Goal: Information Seeking & Learning: Learn about a topic

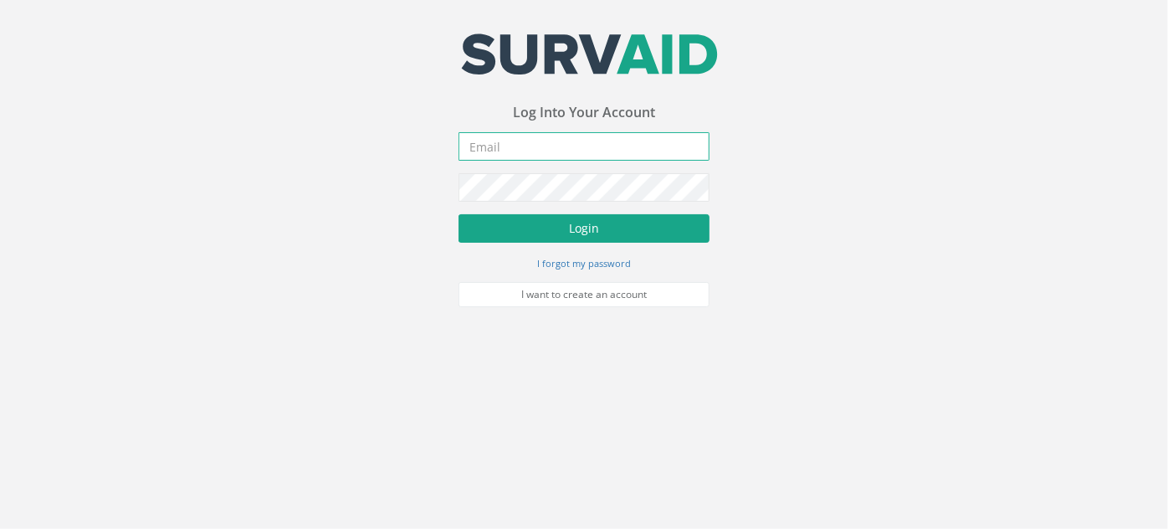
type input "[PERSON_NAME][EMAIL_ADDRESS][PERSON_NAME][DOMAIN_NAME]"
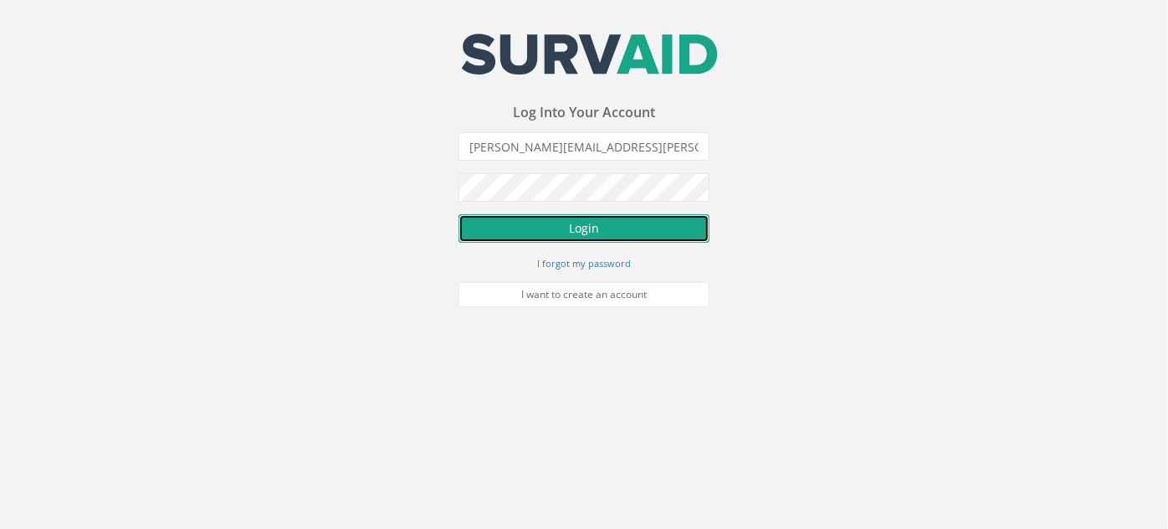
click at [591, 220] on button "Login" at bounding box center [584, 228] width 251 height 28
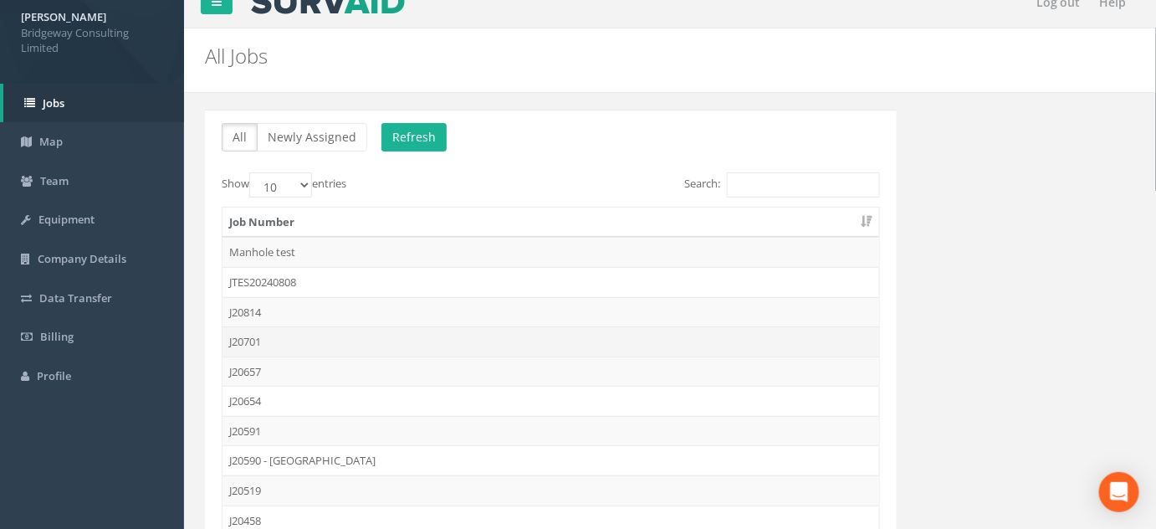
scroll to position [157, 0]
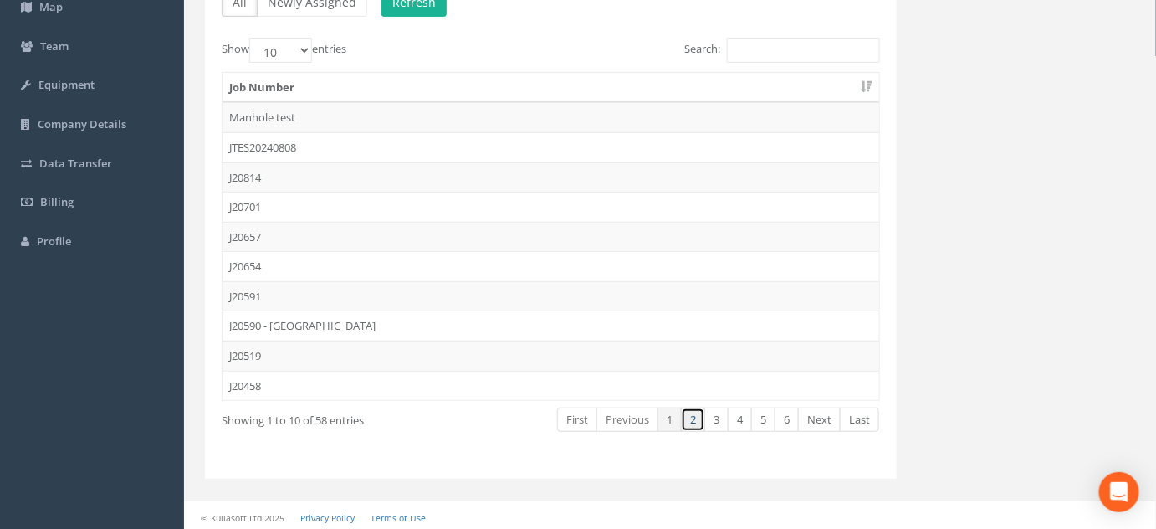
click at [698, 416] on link "2" at bounding box center [693, 420] width 24 height 24
click at [719, 423] on link "3" at bounding box center [717, 420] width 24 height 24
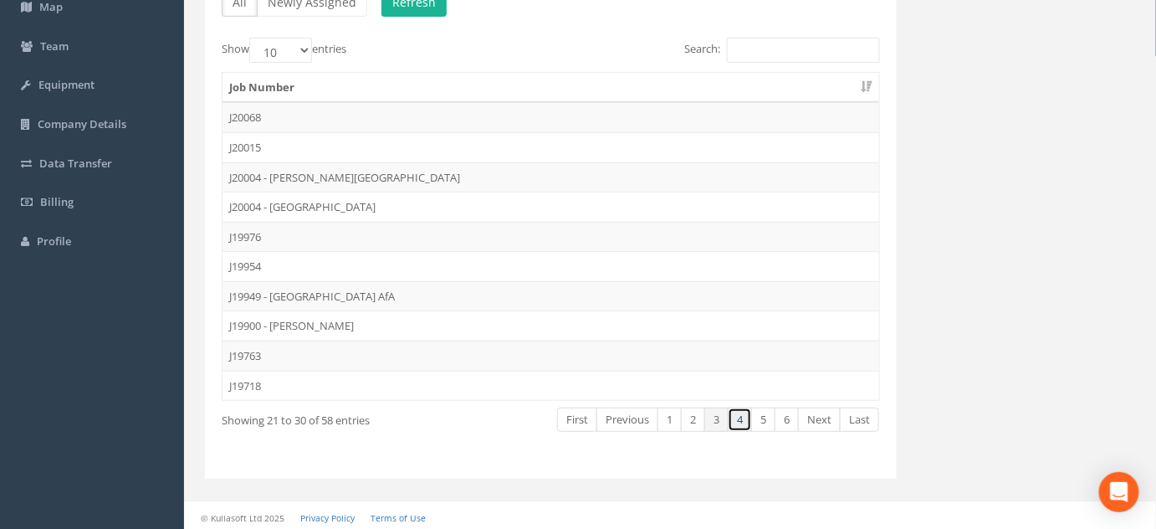
click at [742, 414] on link "4" at bounding box center [740, 420] width 24 height 24
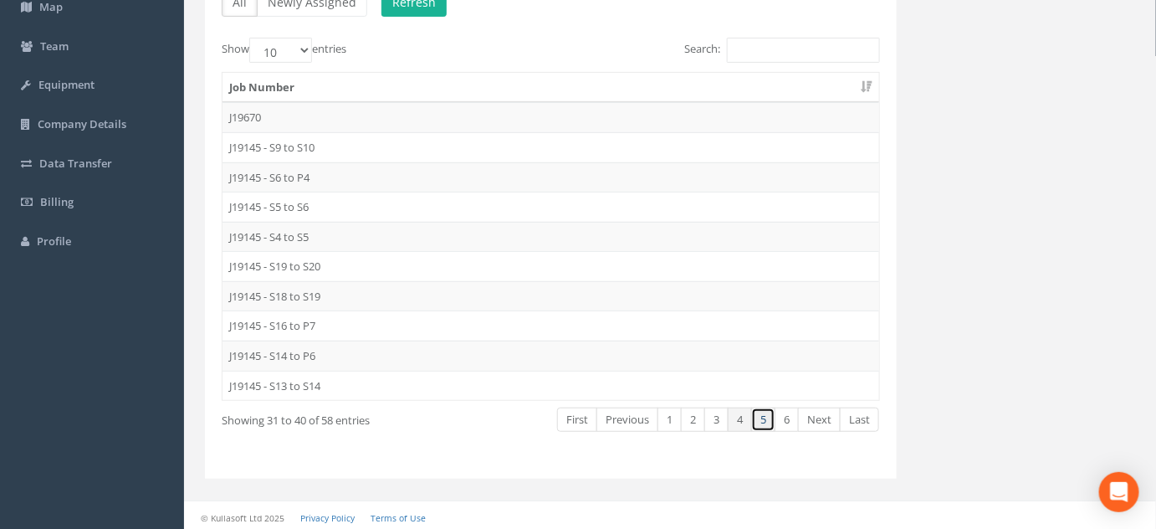
click at [765, 413] on link "5" at bounding box center [763, 420] width 24 height 24
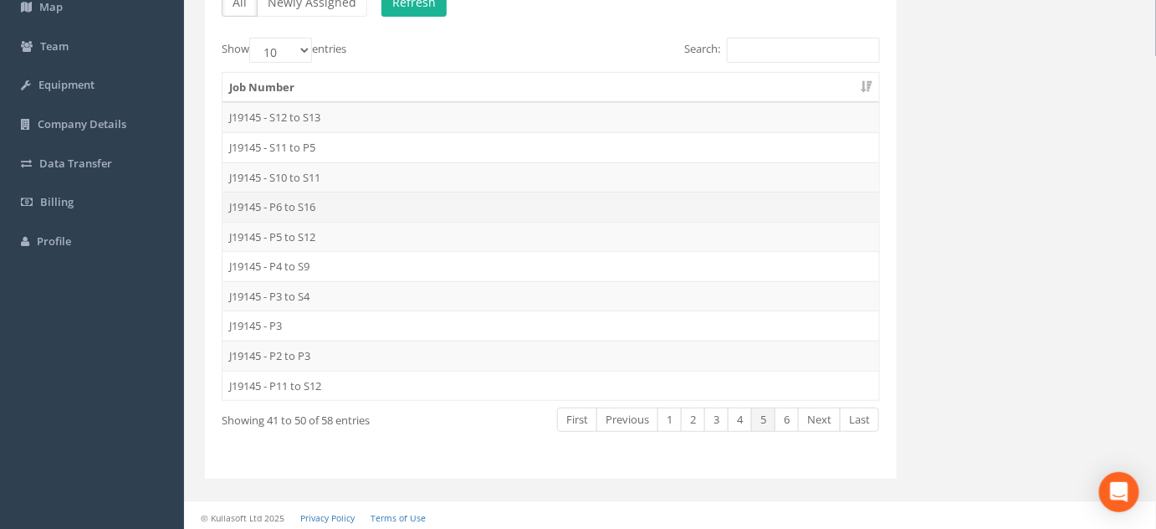
click at [315, 204] on td "J19145 - P6 to S16" at bounding box center [551, 207] width 657 height 30
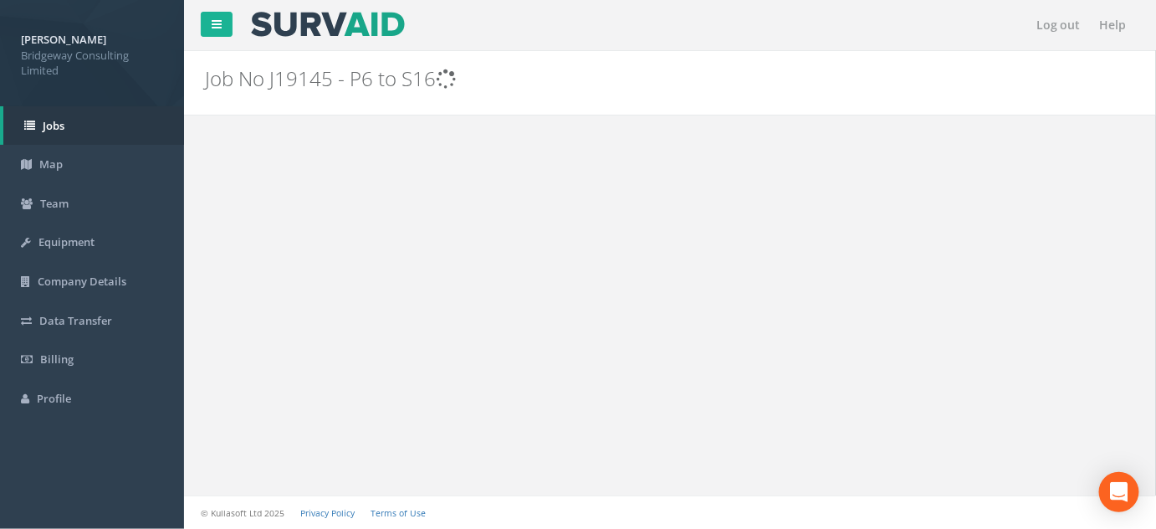
scroll to position [0, 0]
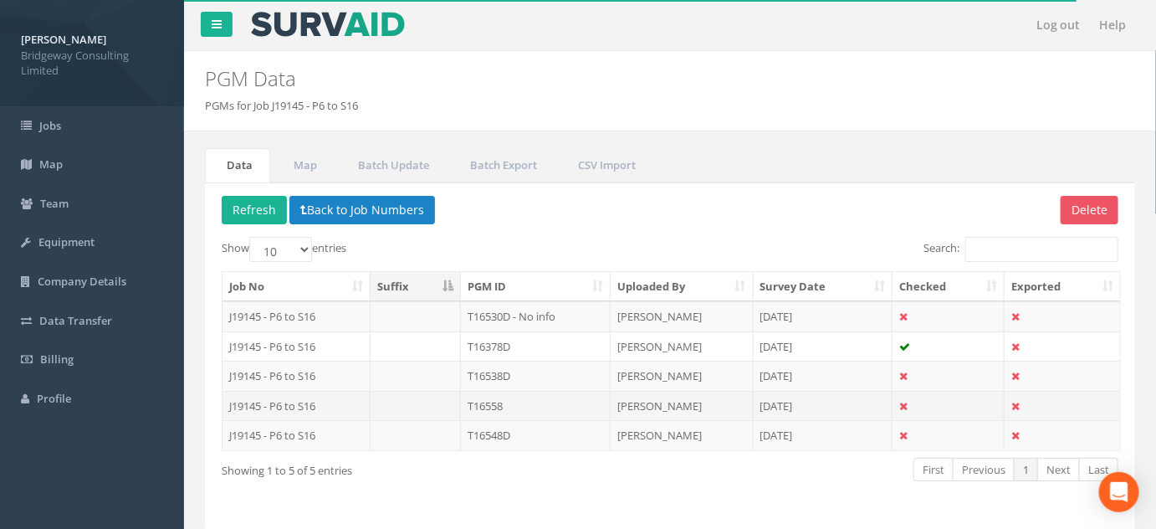
click at [669, 401] on td "[PERSON_NAME]" at bounding box center [682, 406] width 143 height 30
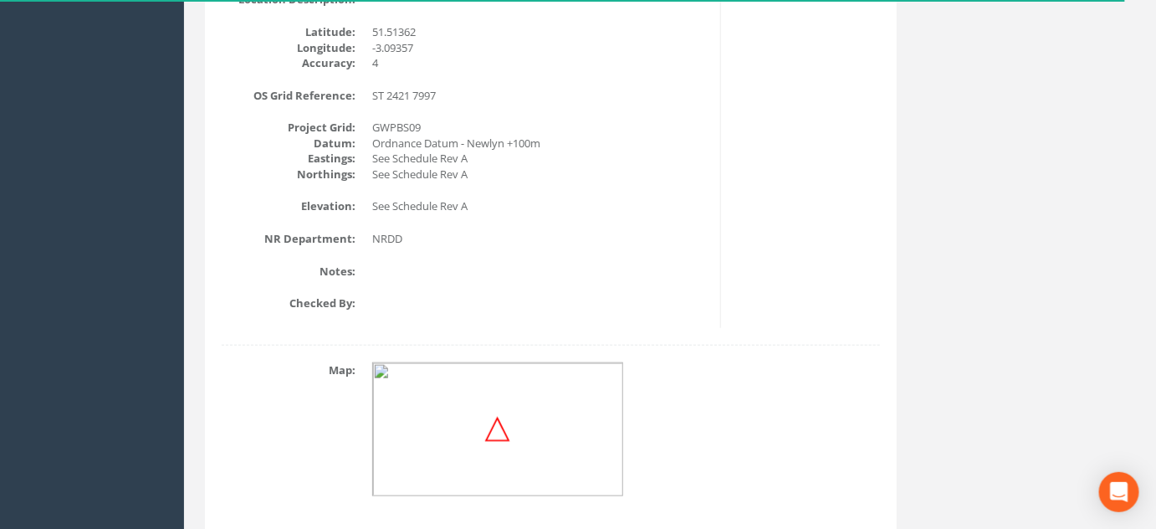
scroll to position [729, 0]
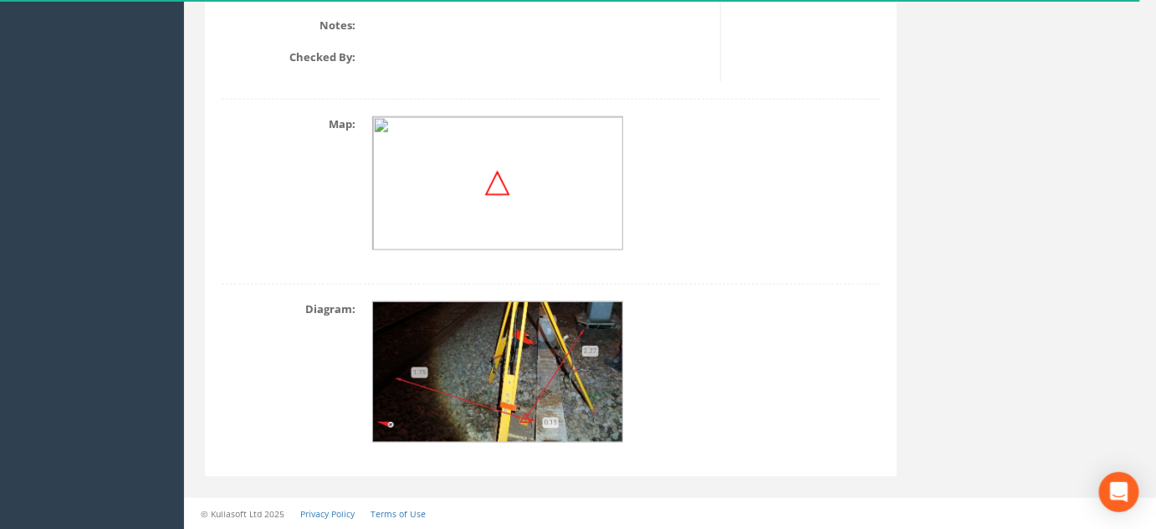
click at [535, 418] on img at bounding box center [498, 372] width 251 height 141
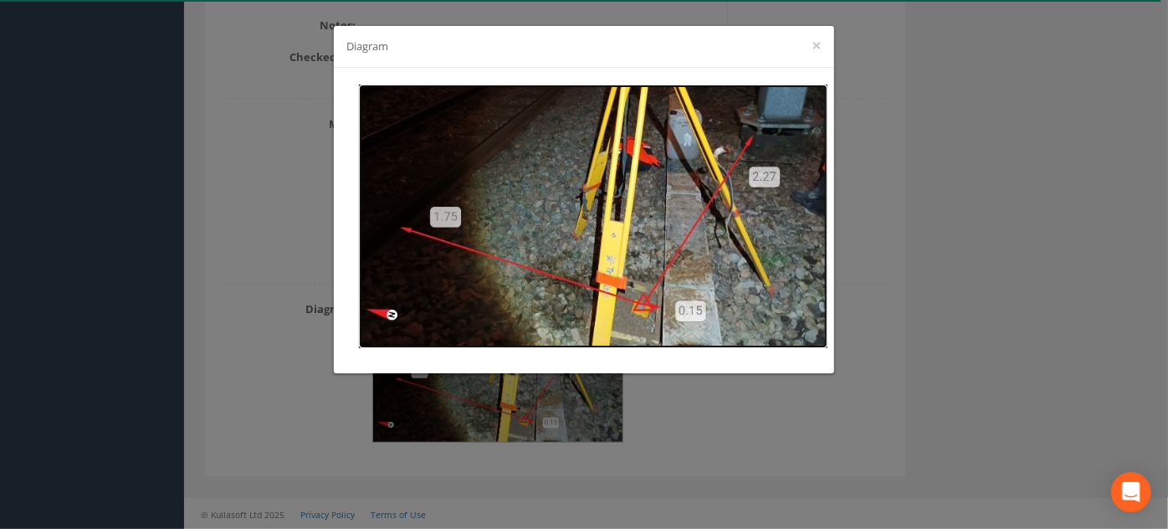
click at [660, 317] on img at bounding box center [593, 217] width 469 height 264
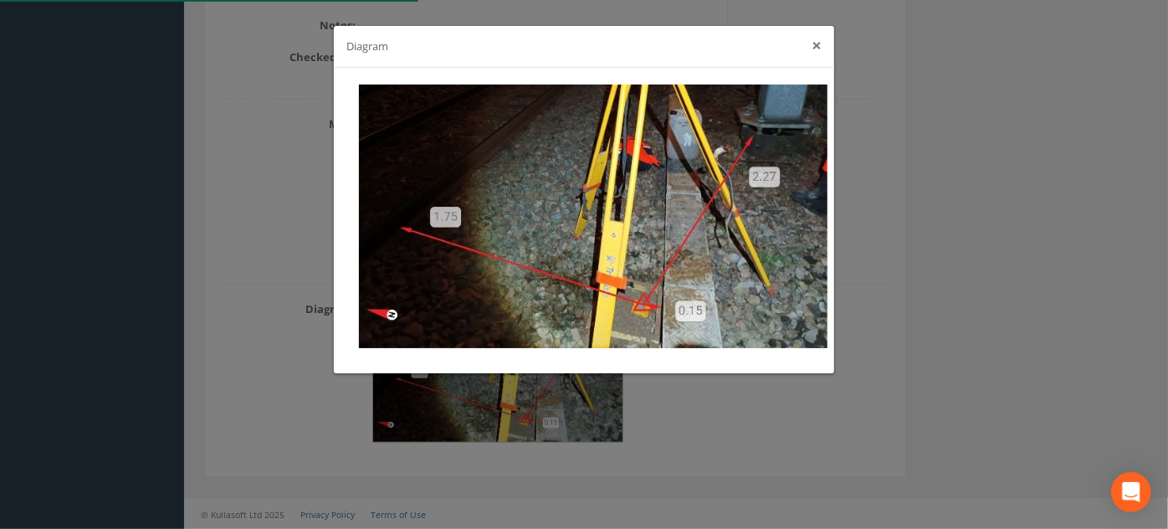
click at [818, 41] on button "×" at bounding box center [817, 46] width 10 height 18
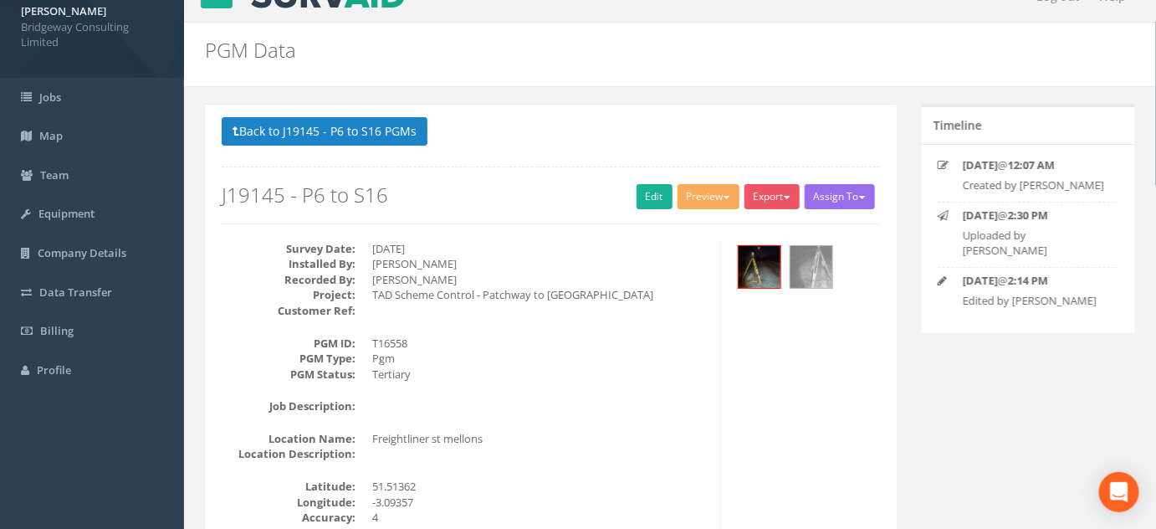
scroll to position [0, 0]
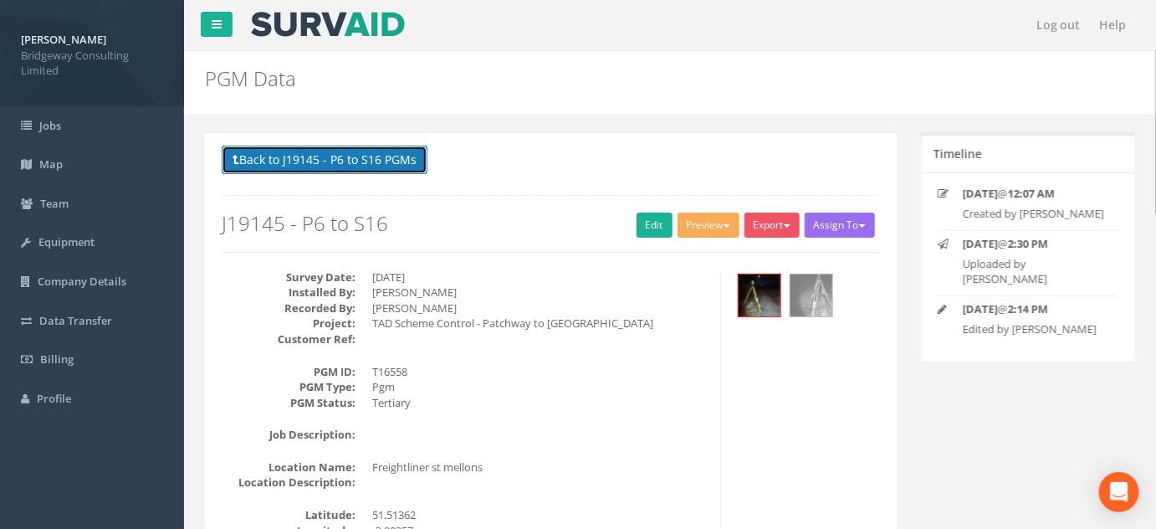
click at [397, 154] on button "Back to J19145 - P6 to S16 PGMs" at bounding box center [325, 160] width 206 height 28
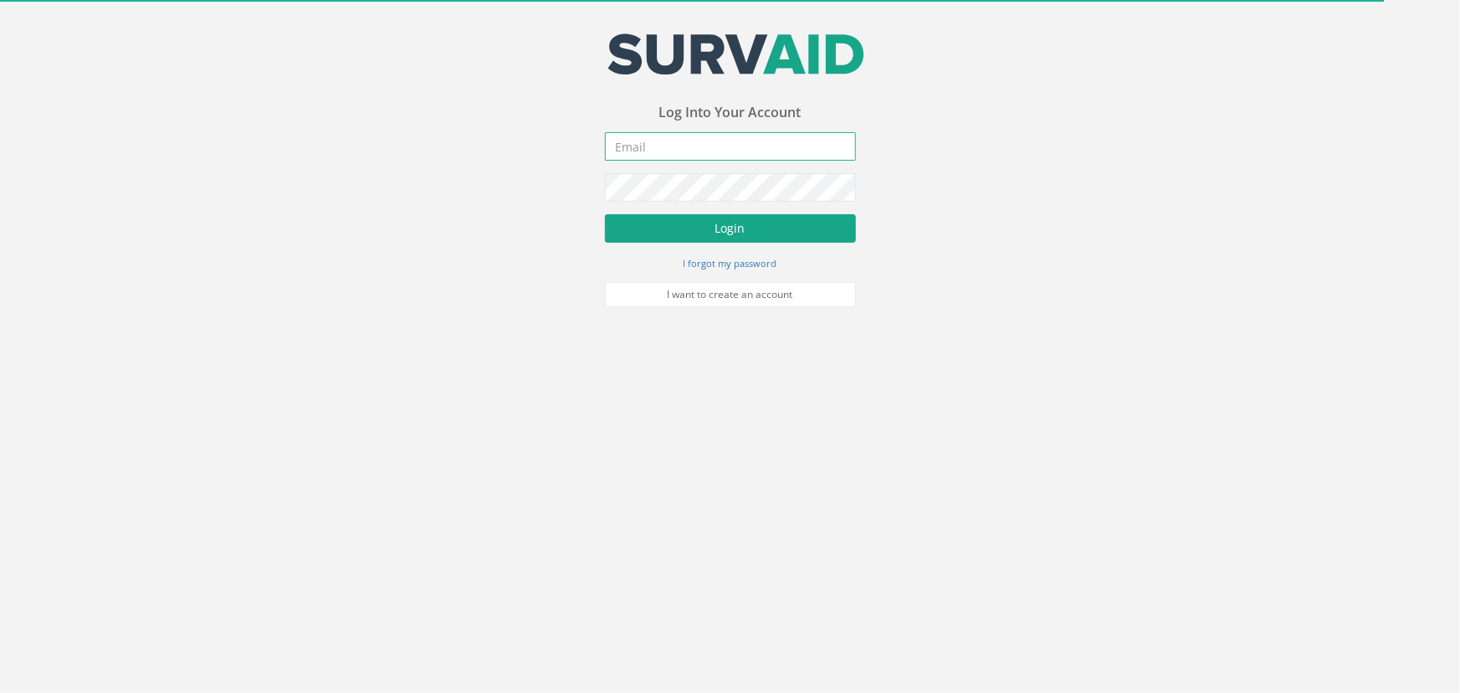
type input "[PERSON_NAME][EMAIL_ADDRESS][PERSON_NAME][DOMAIN_NAME]"
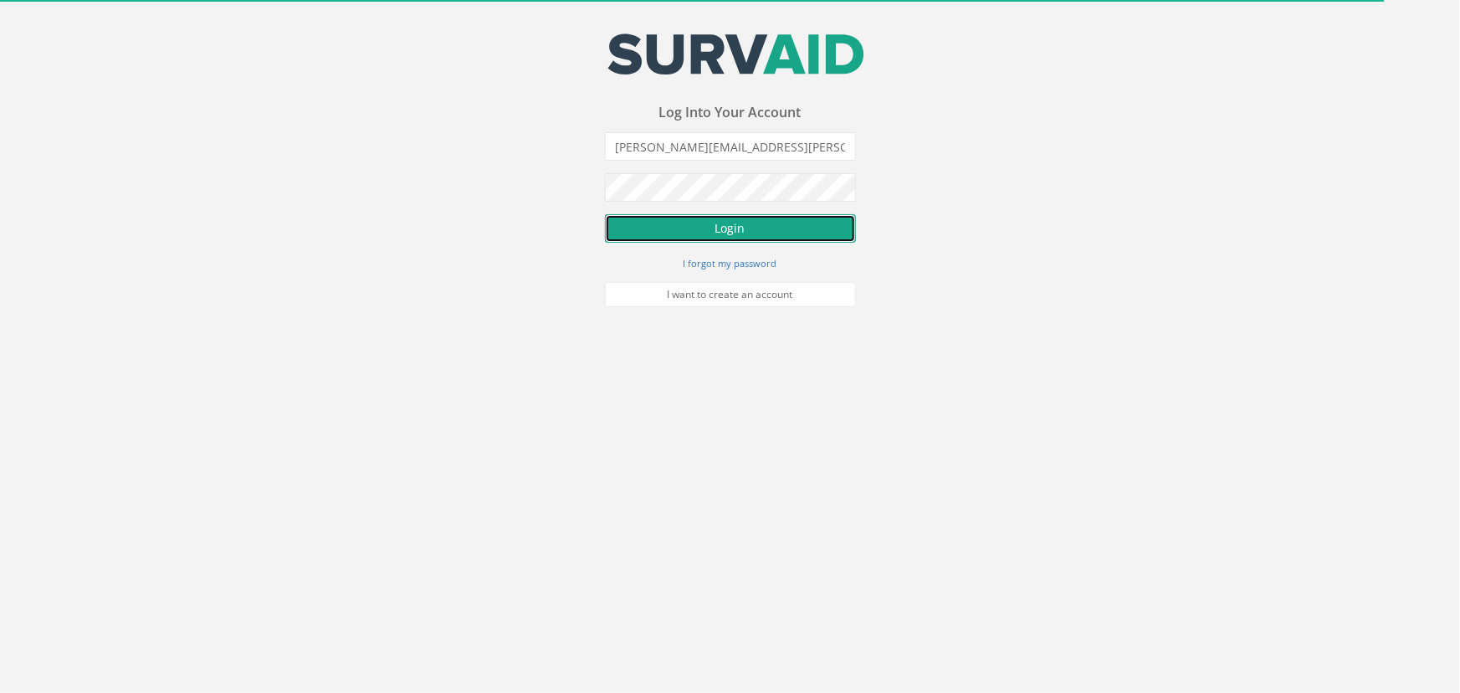
click at [738, 227] on button "Login" at bounding box center [730, 228] width 251 height 28
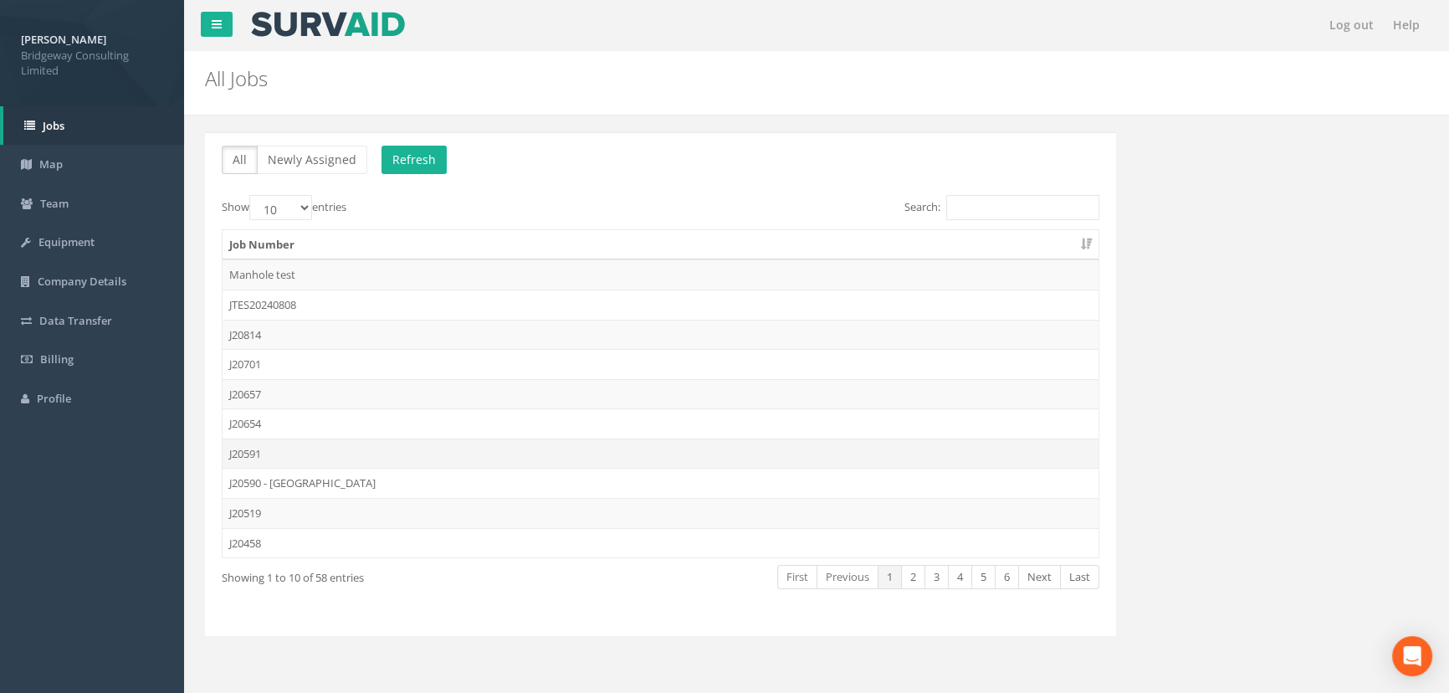
click at [281, 454] on td "J20591" at bounding box center [661, 453] width 876 height 30
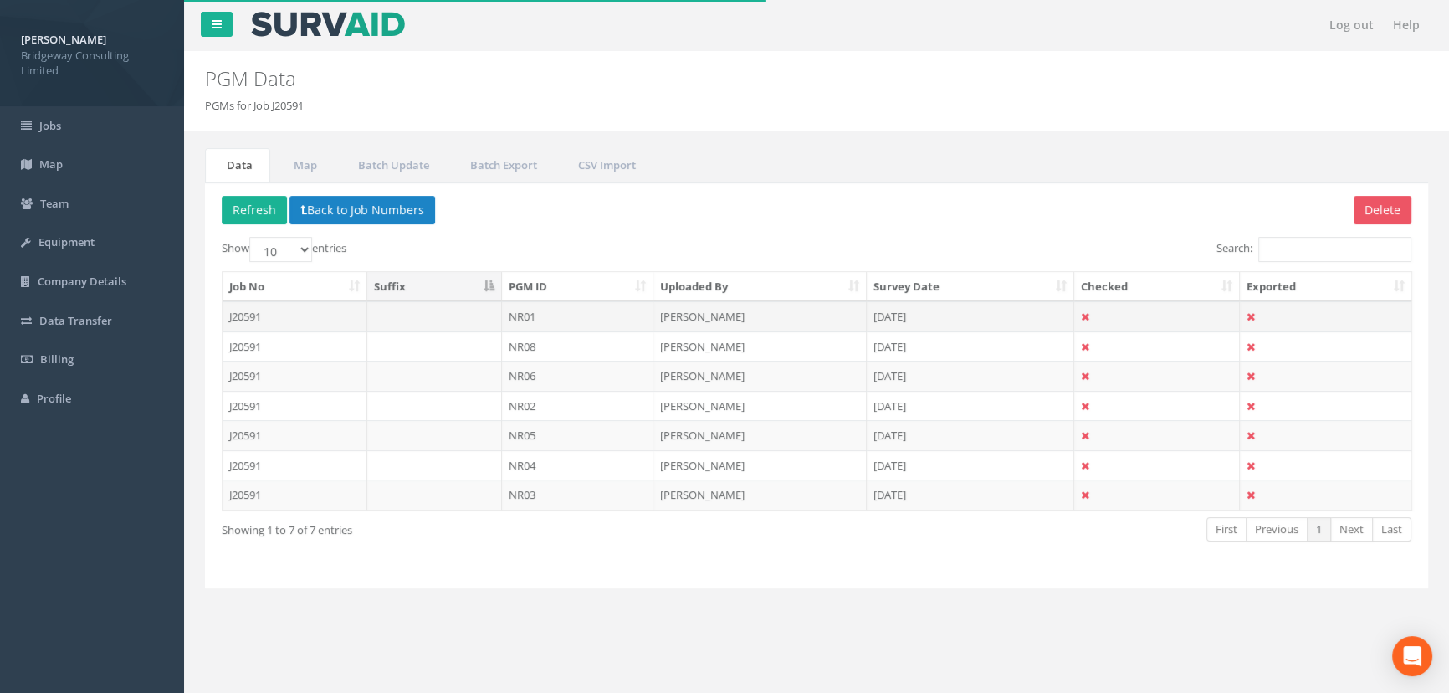
click at [567, 321] on td "NR01" at bounding box center [578, 316] width 152 height 30
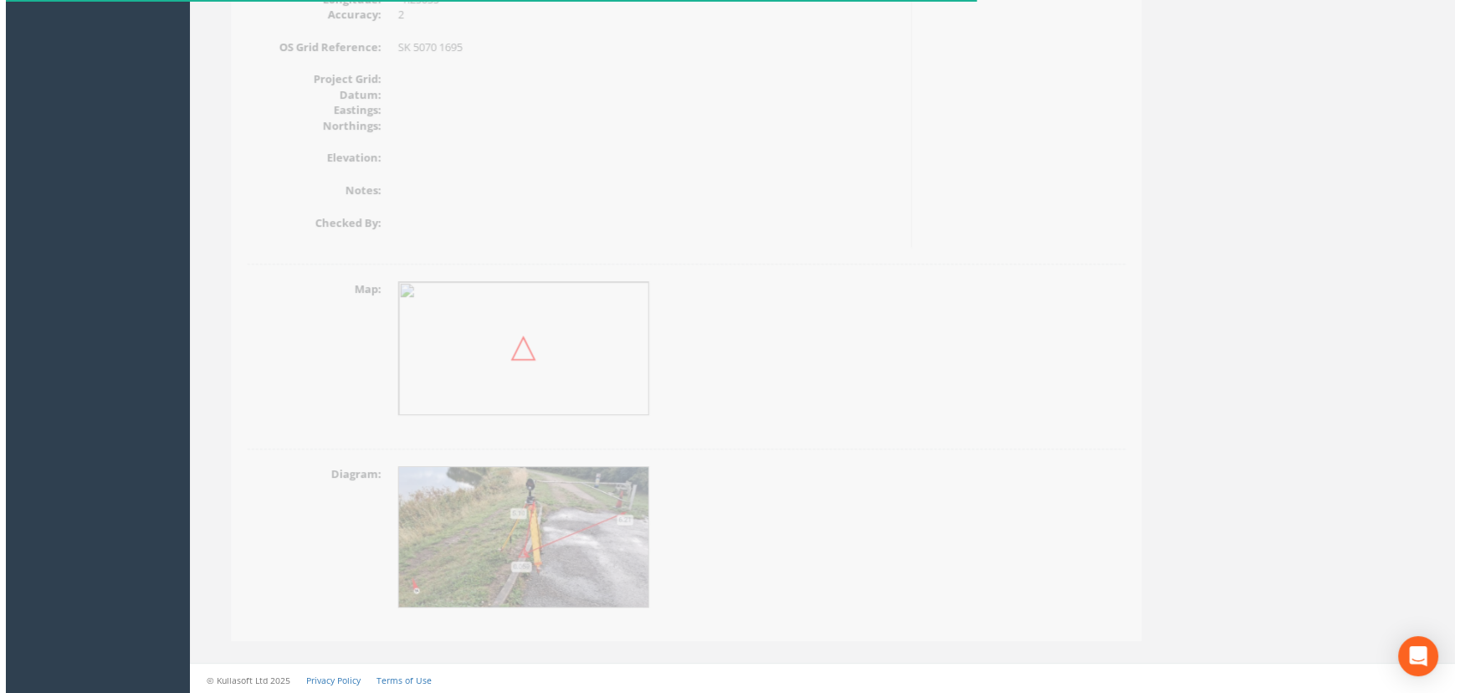
scroll to position [533, 0]
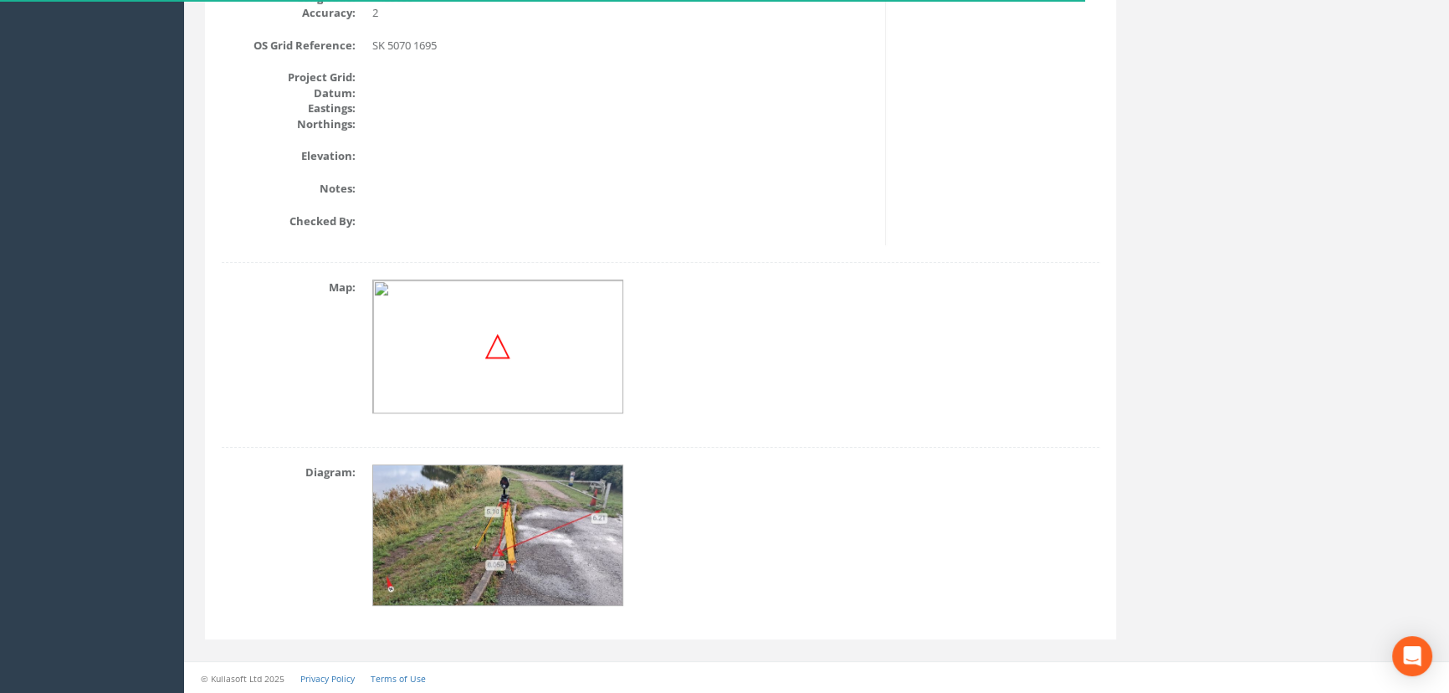
click at [577, 572] on img at bounding box center [498, 535] width 251 height 141
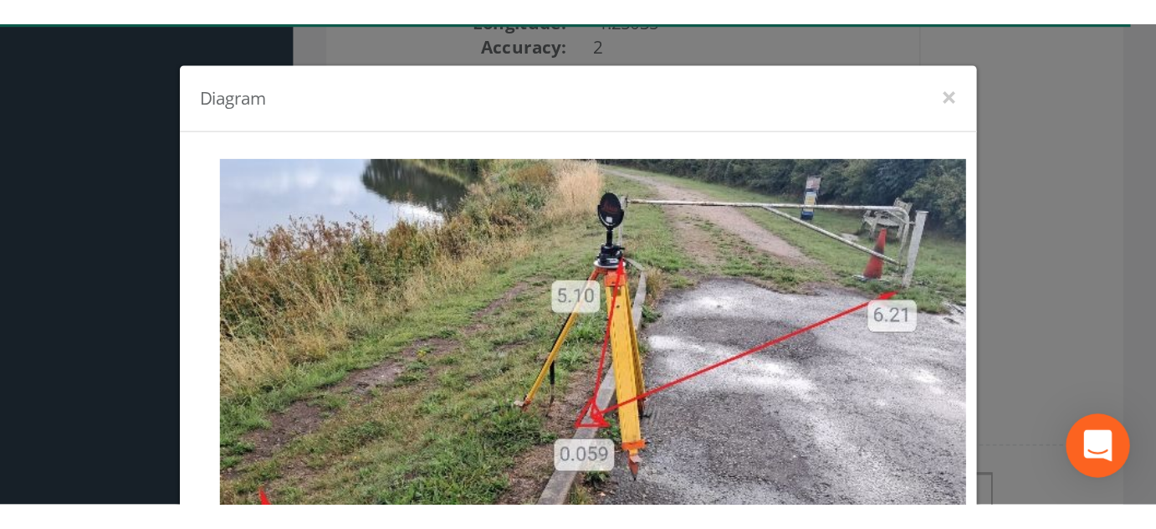
scroll to position [130, 0]
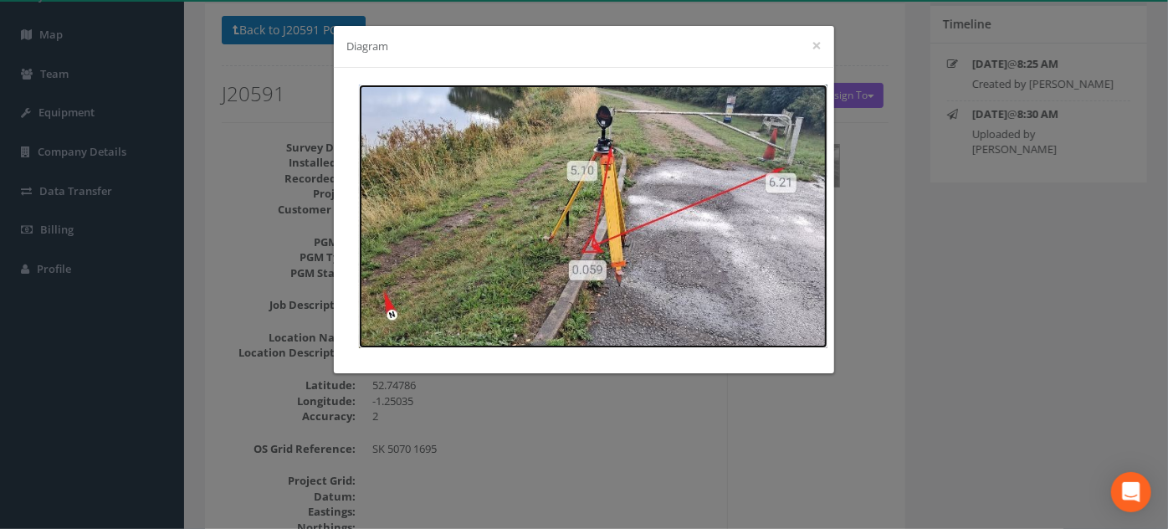
click at [791, 142] on img at bounding box center [593, 217] width 469 height 264
drag, startPoint x: 816, startPoint y: 44, endPoint x: 399, endPoint y: 54, distance: 416.9
click at [813, 44] on button "×" at bounding box center [817, 46] width 10 height 18
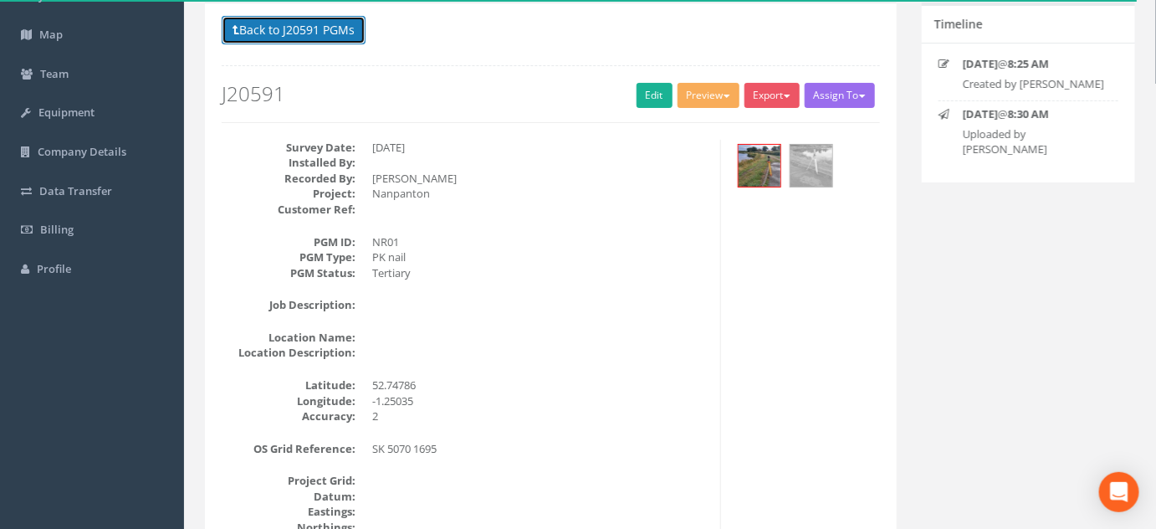
click at [312, 29] on button "Back to J20591 PGMs" at bounding box center [294, 30] width 144 height 28
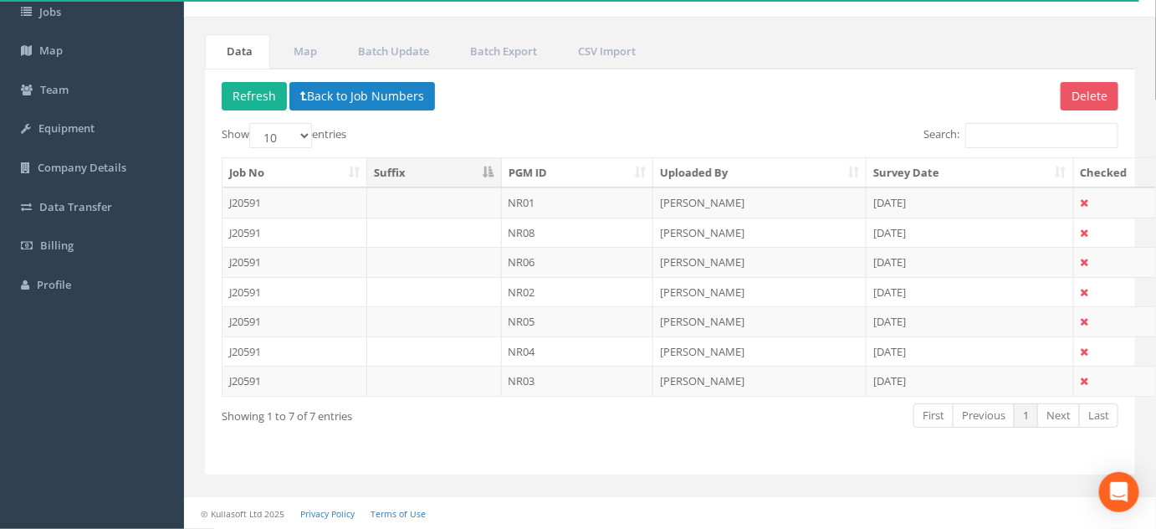
scroll to position [109, 0]
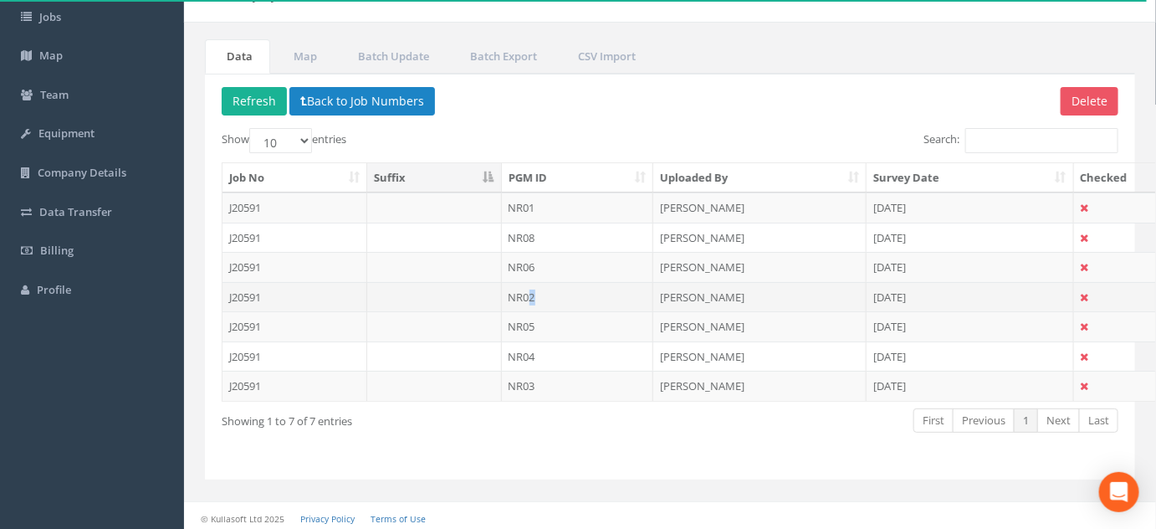
click at [531, 283] on td "NR02" at bounding box center [578, 297] width 152 height 30
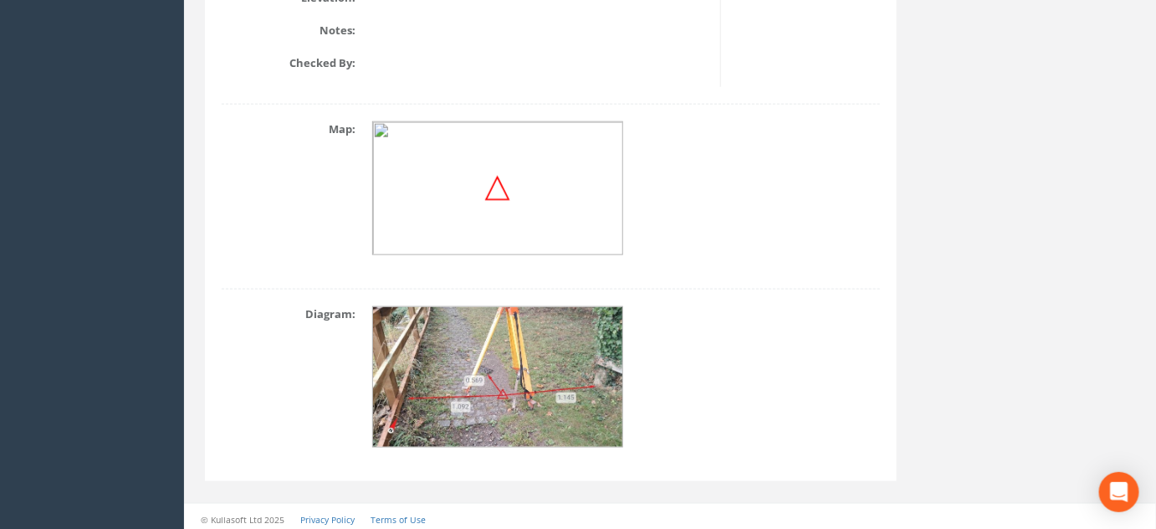
scroll to position [696, 0]
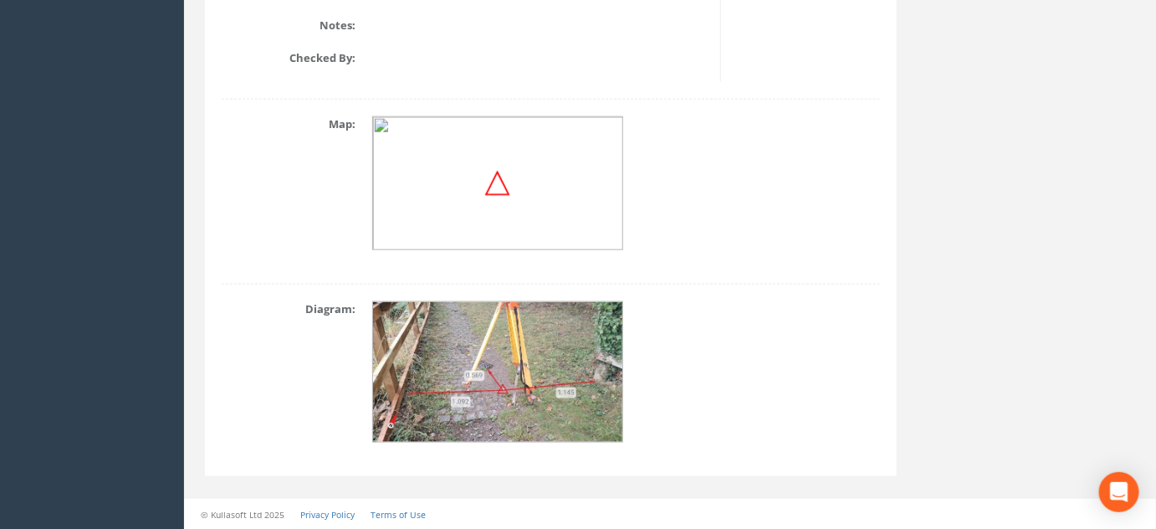
click at [520, 353] on img at bounding box center [498, 372] width 251 height 141
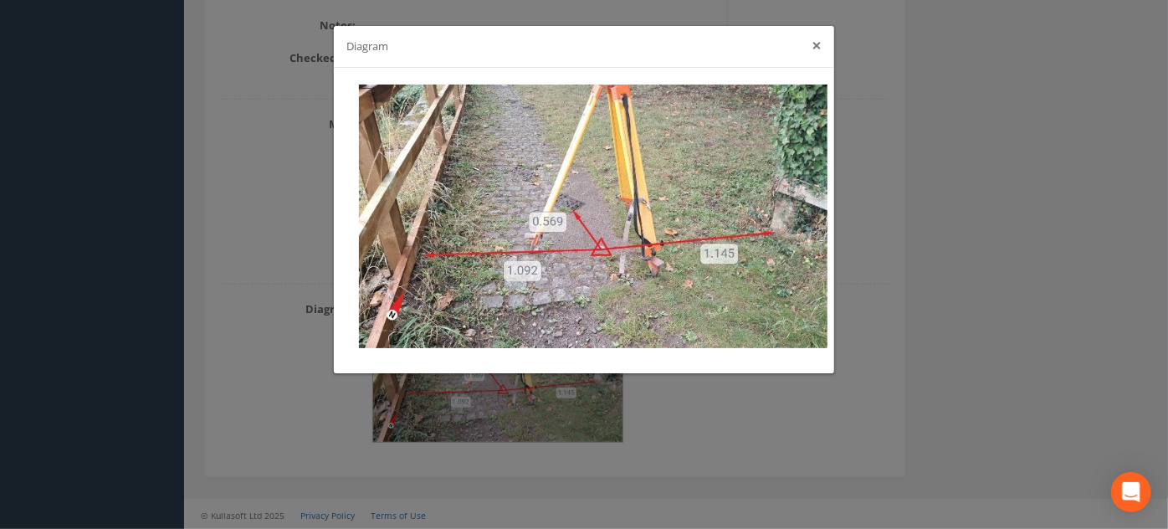
click at [816, 46] on button "×" at bounding box center [817, 46] width 10 height 18
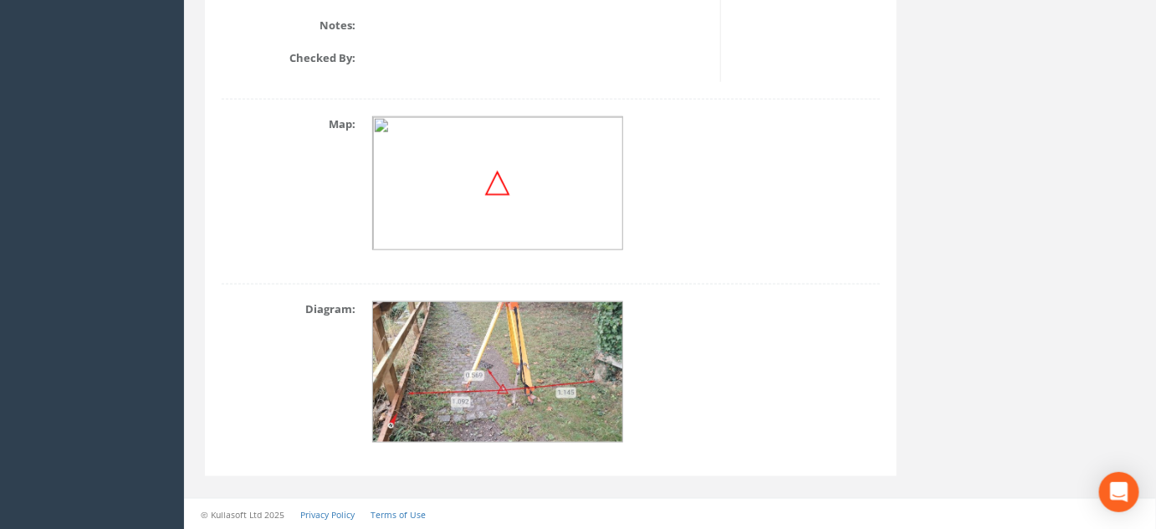
click at [520, 372] on img at bounding box center [498, 372] width 251 height 141
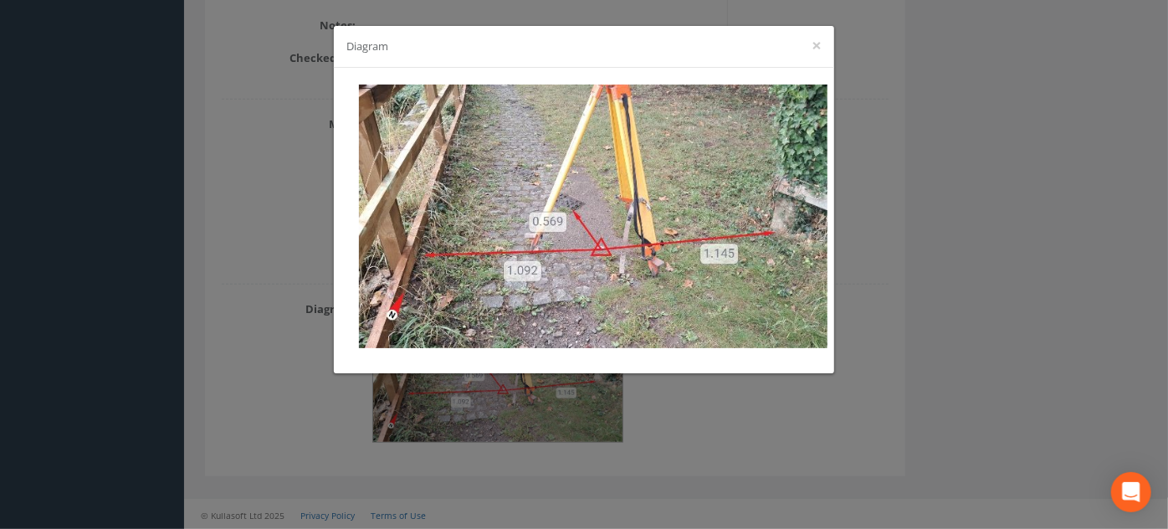
drag, startPoint x: 903, startPoint y: 126, endPoint x: 1226, endPoint y: 183, distance: 328.1
drag, startPoint x: 818, startPoint y: 43, endPoint x: 410, endPoint y: 42, distance: 408.3
click at [817, 42] on button "×" at bounding box center [817, 46] width 10 height 18
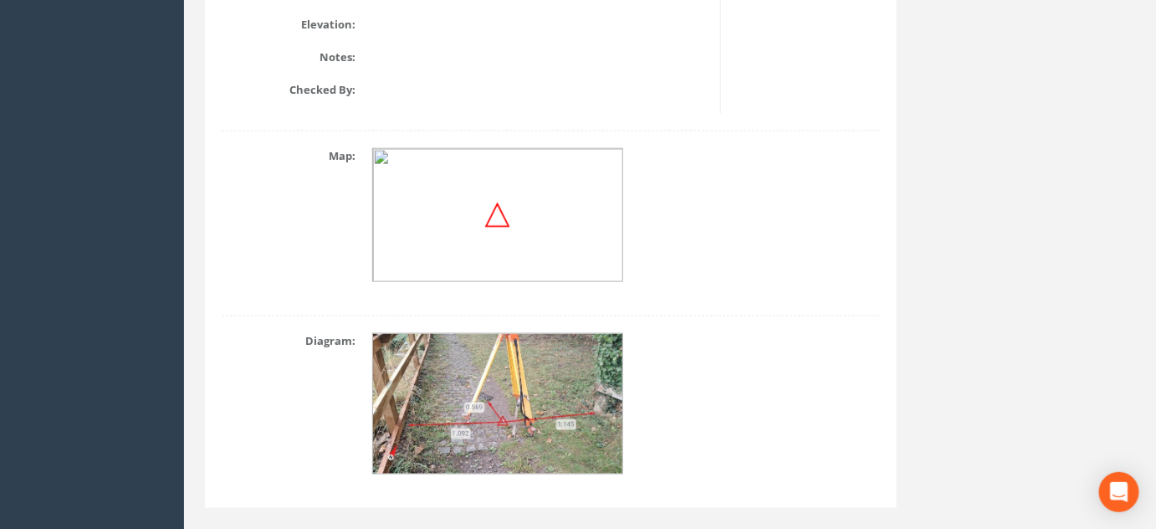
scroll to position [240, 0]
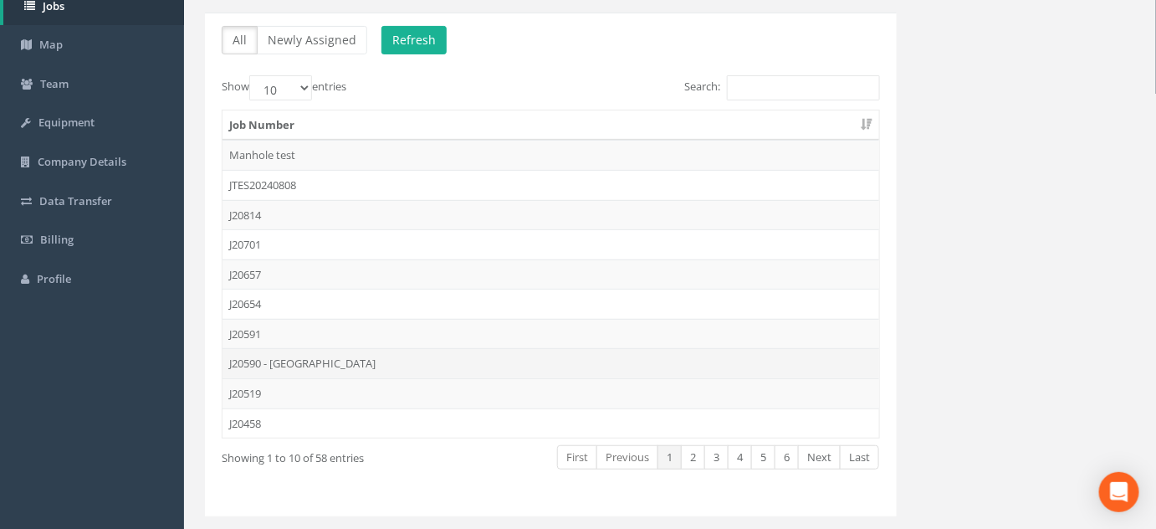
scroll to position [157, 0]
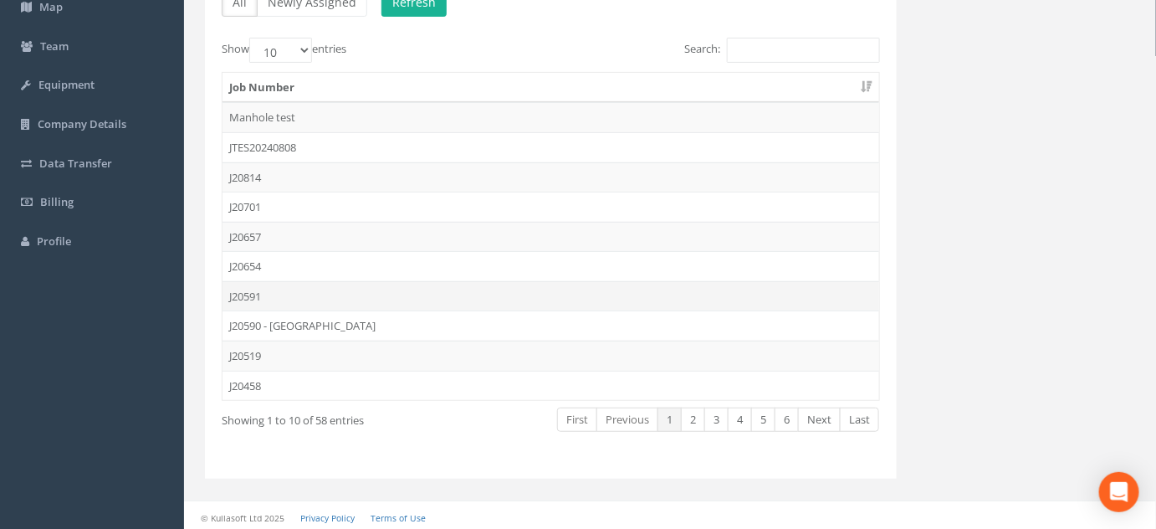
click at [249, 291] on td "J20591" at bounding box center [551, 296] width 657 height 30
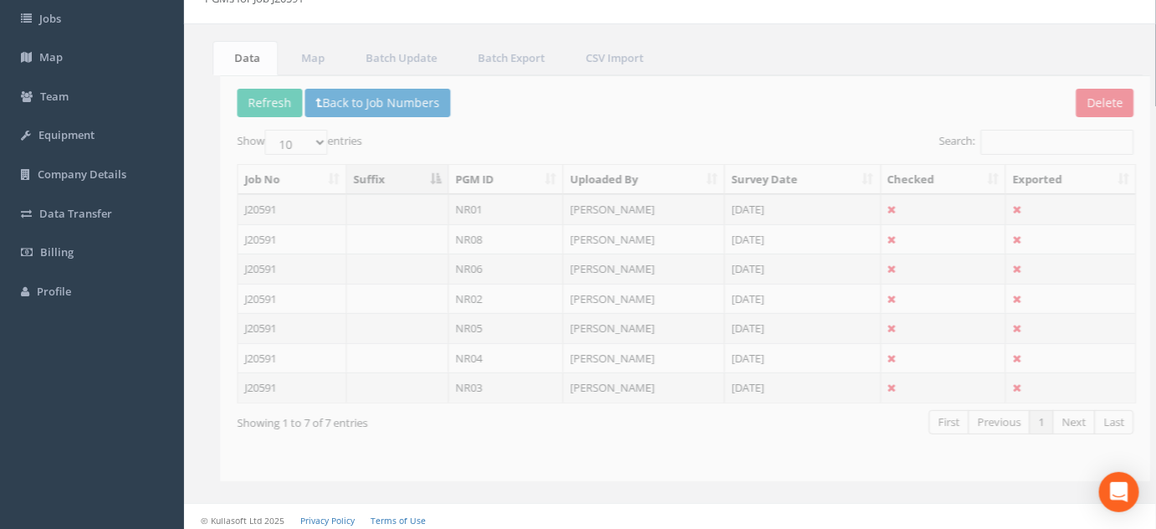
scroll to position [109, 0]
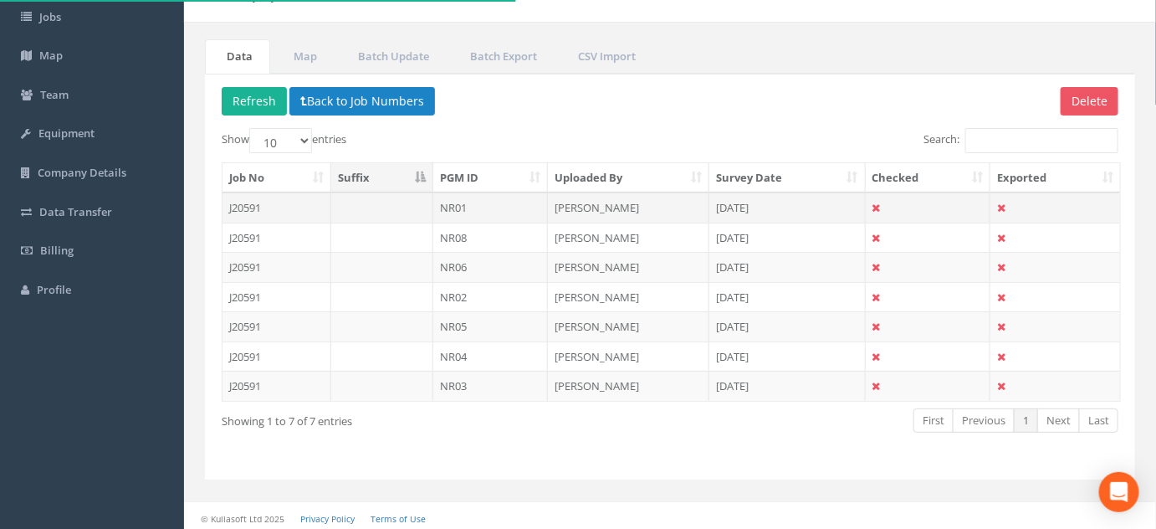
click at [462, 205] on td "NR01" at bounding box center [490, 207] width 115 height 30
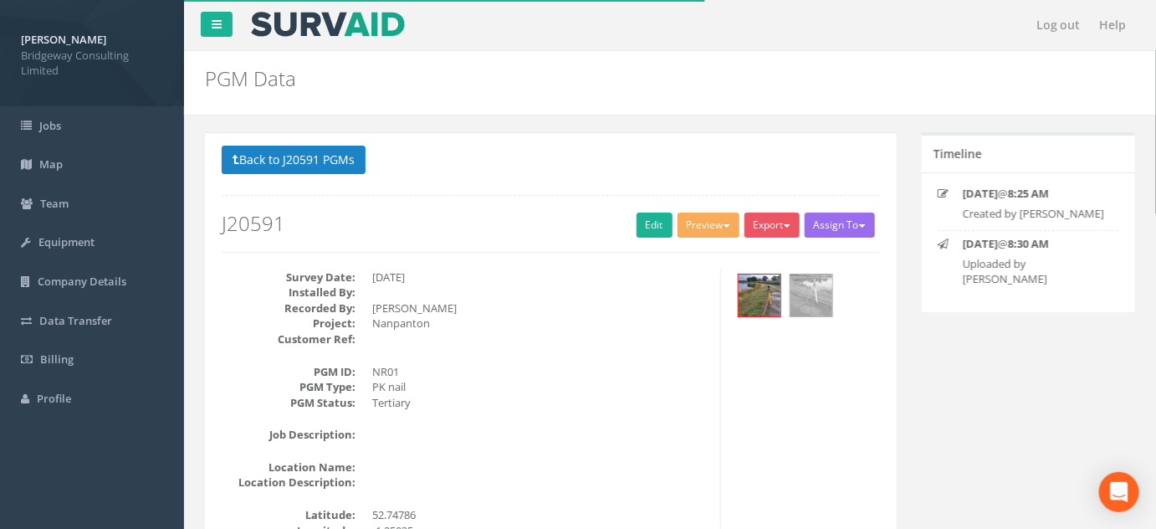
scroll to position [608, 0]
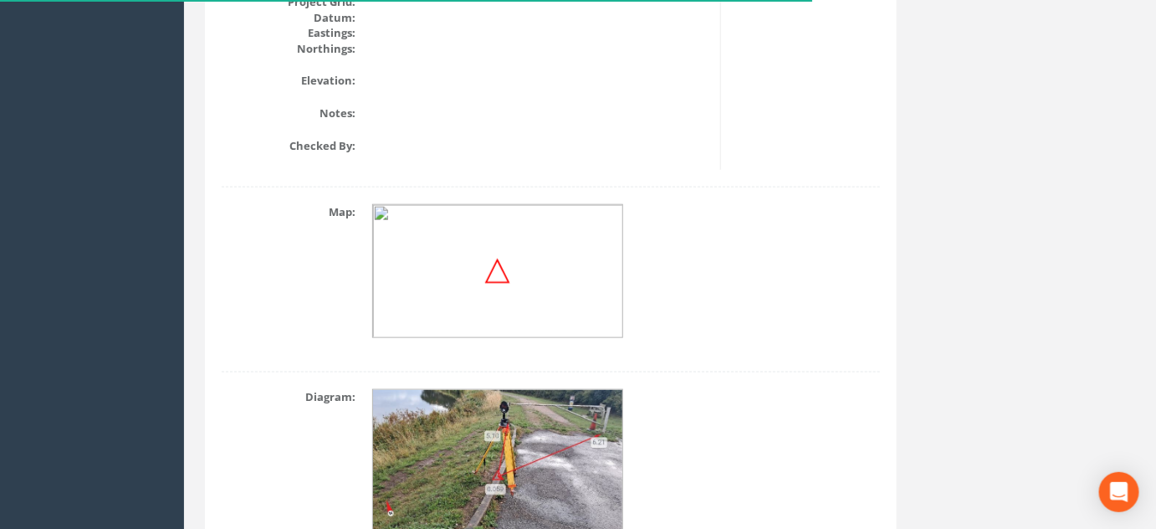
click at [518, 447] on img at bounding box center [498, 460] width 251 height 141
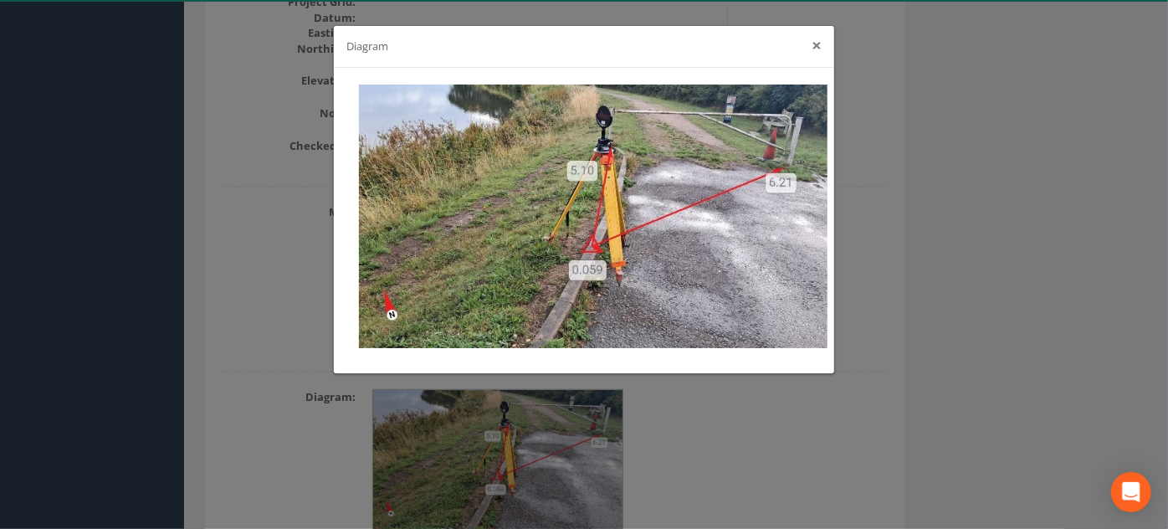
drag, startPoint x: 813, startPoint y: 46, endPoint x: 685, endPoint y: 46, distance: 128.0
click at [813, 46] on button "×" at bounding box center [817, 46] width 10 height 18
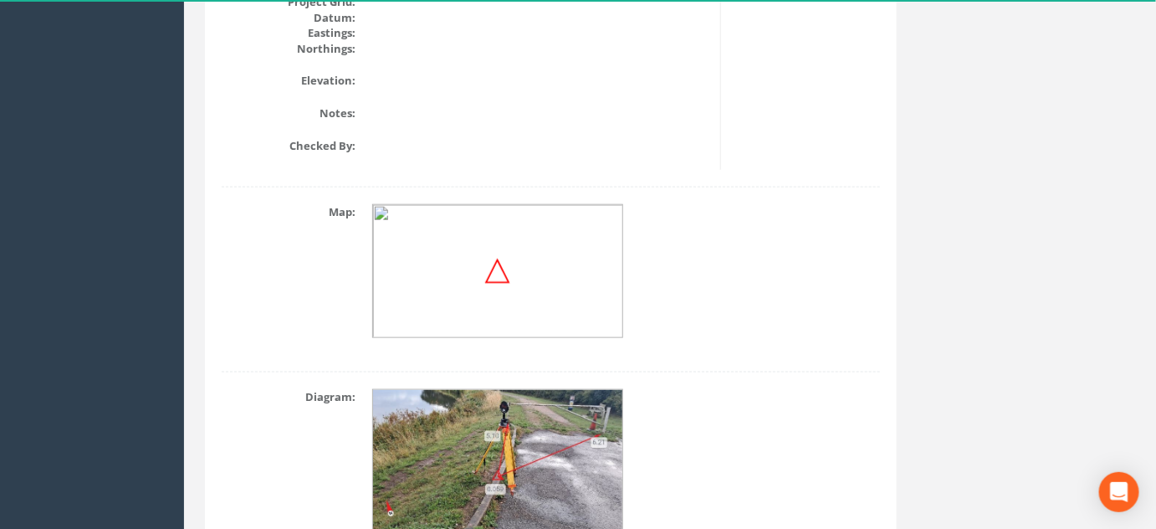
scroll to position [75, 0]
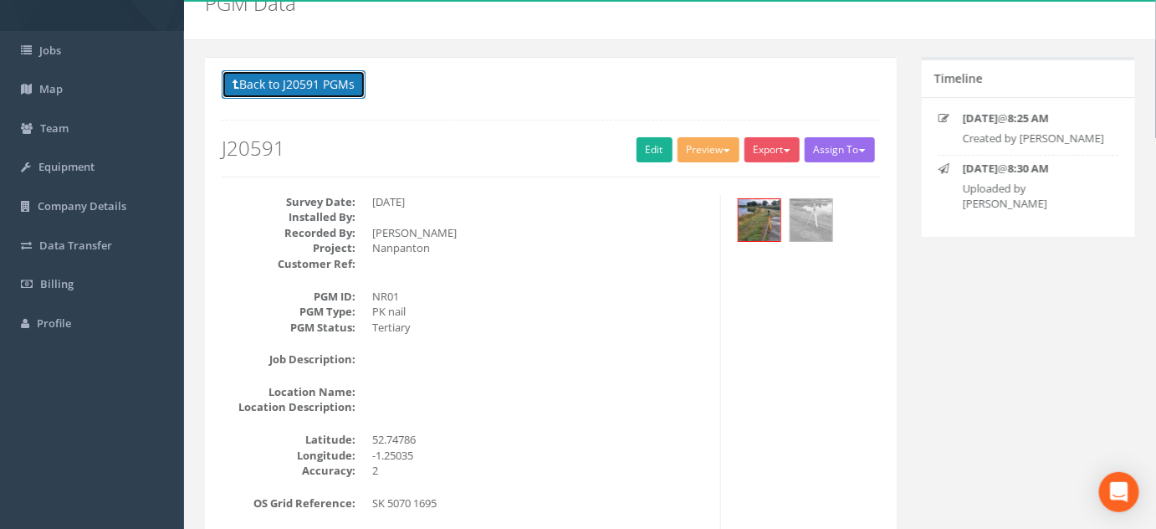
click at [305, 80] on button "Back to J20591 PGMs" at bounding box center [294, 84] width 144 height 28
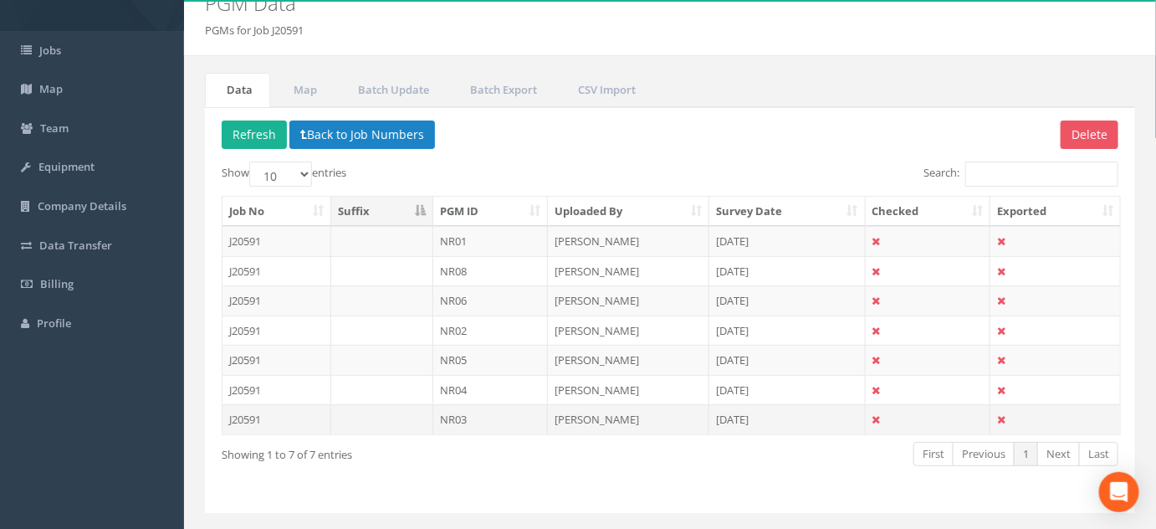
click at [452, 415] on td "NR03" at bounding box center [490, 419] width 115 height 30
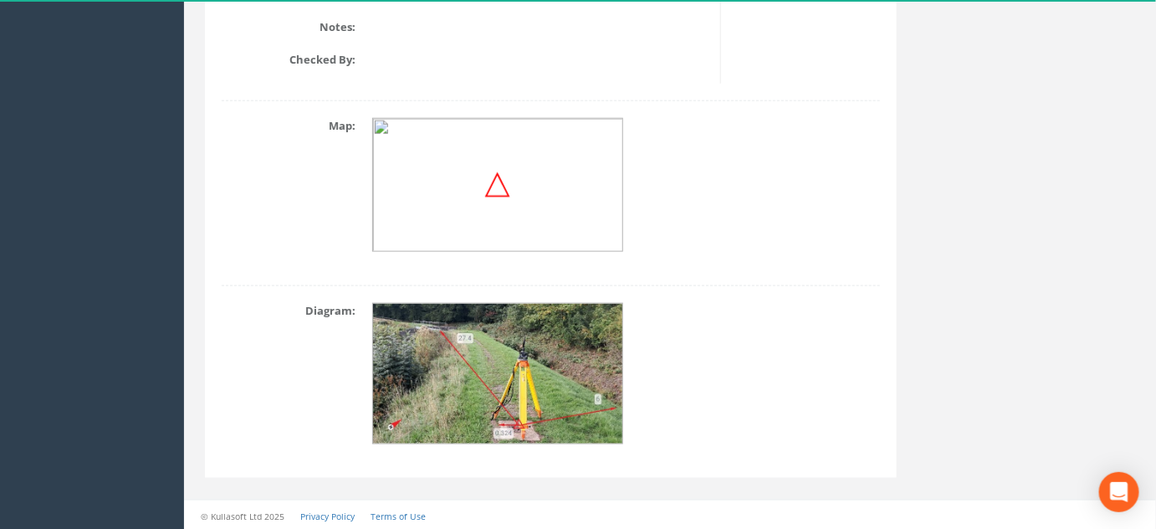
scroll to position [696, 0]
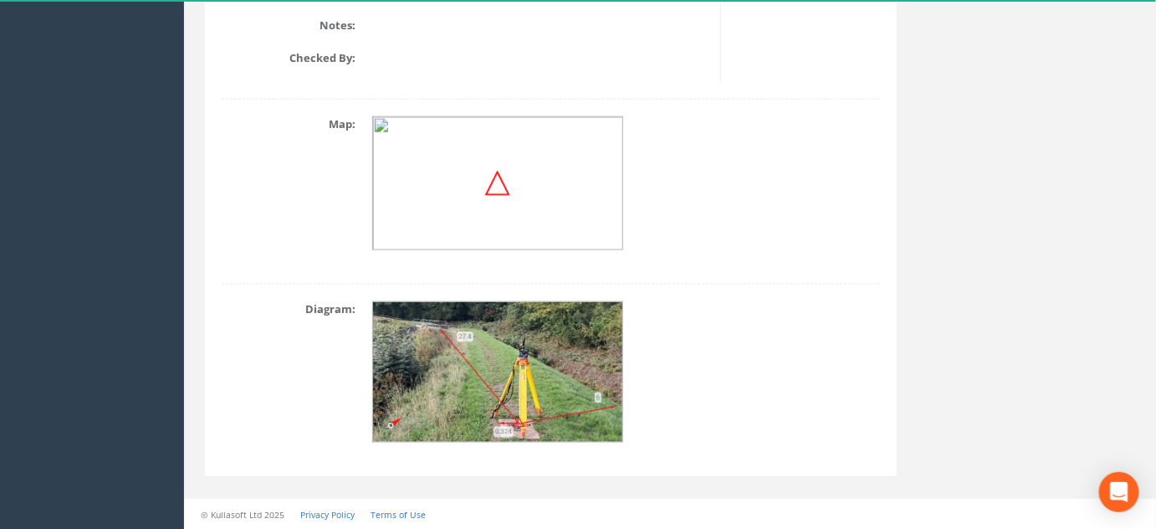
click at [495, 344] on img at bounding box center [498, 372] width 251 height 141
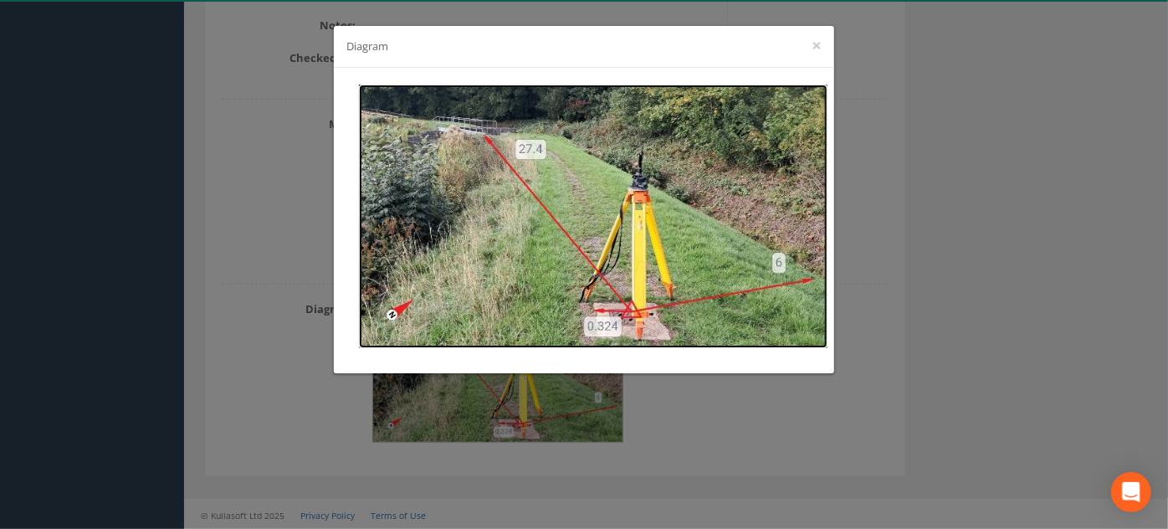
click at [558, 192] on img at bounding box center [593, 217] width 469 height 264
click at [818, 44] on button "×" at bounding box center [817, 46] width 10 height 18
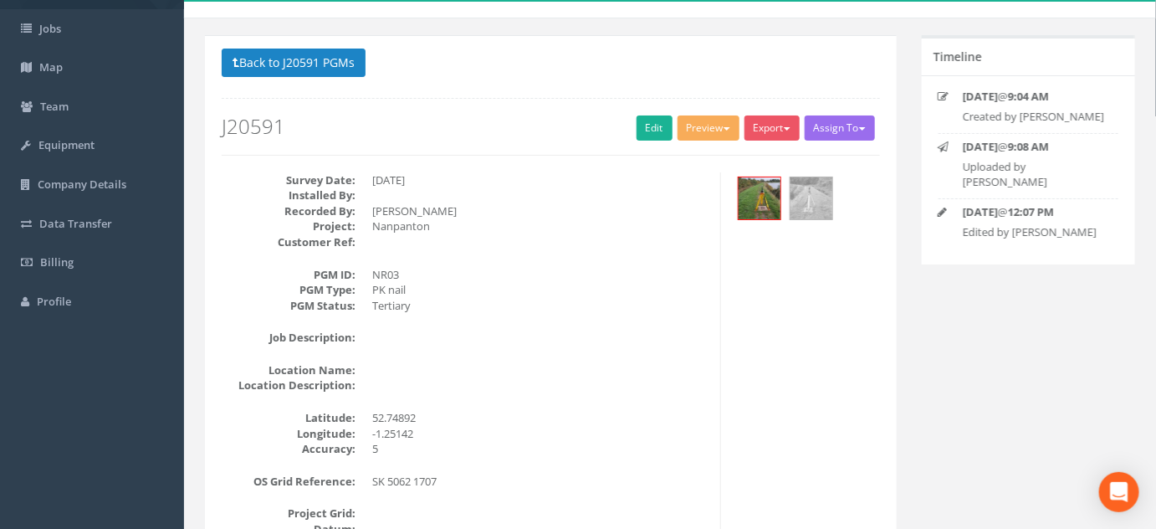
scroll to position [88, 0]
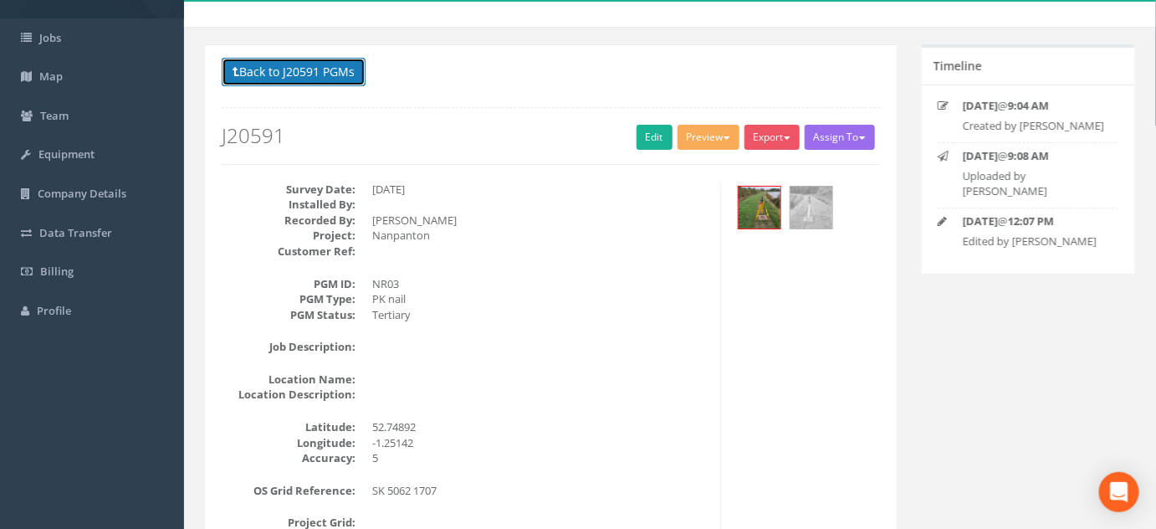
click at [301, 68] on button "Back to J20591 PGMs" at bounding box center [294, 72] width 144 height 28
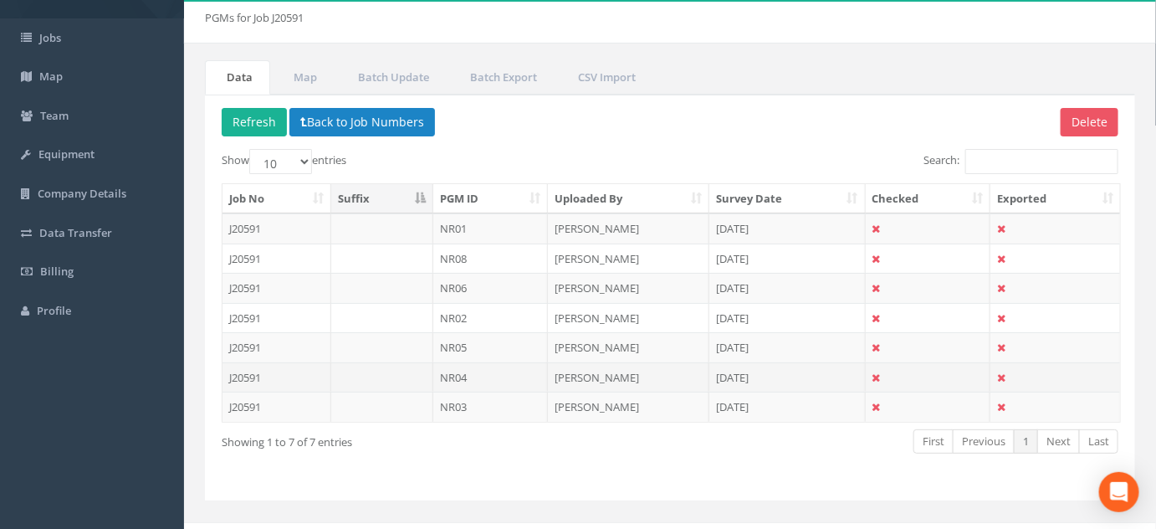
click at [476, 377] on td "NR04" at bounding box center [490, 377] width 115 height 30
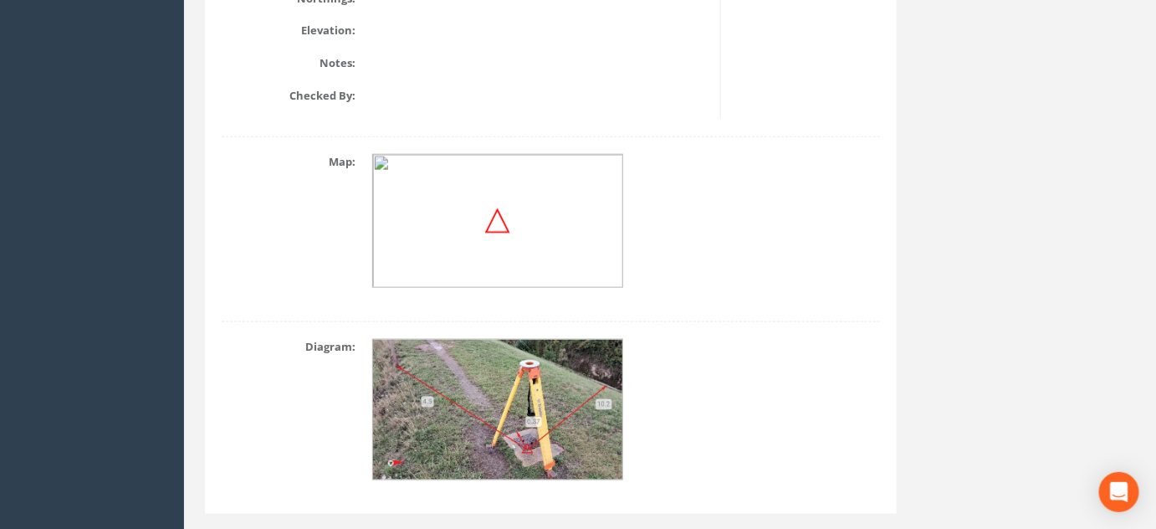
scroll to position [696, 0]
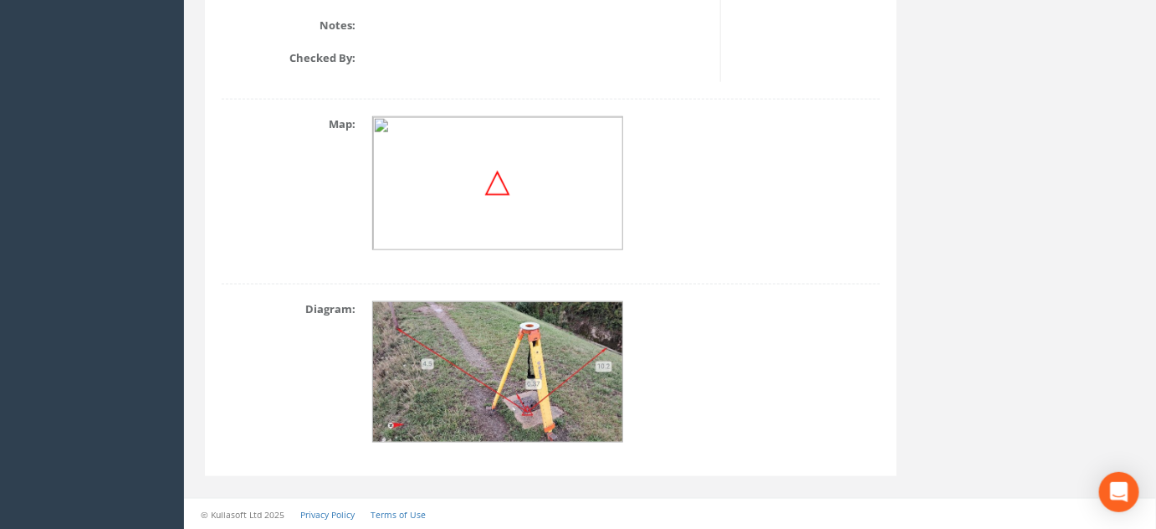
click at [531, 385] on img at bounding box center [498, 372] width 251 height 141
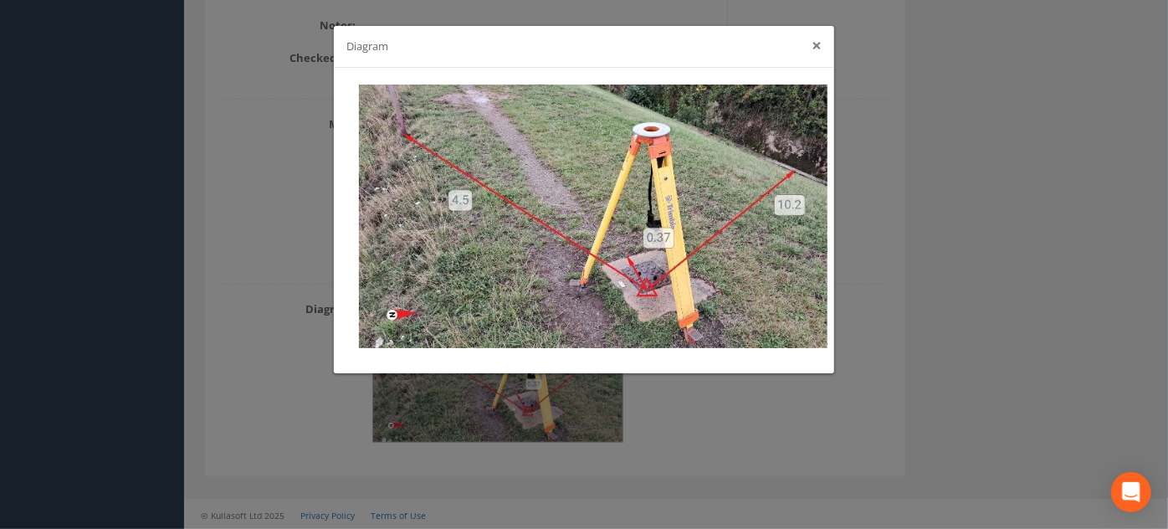
click at [813, 46] on button "×" at bounding box center [817, 46] width 10 height 18
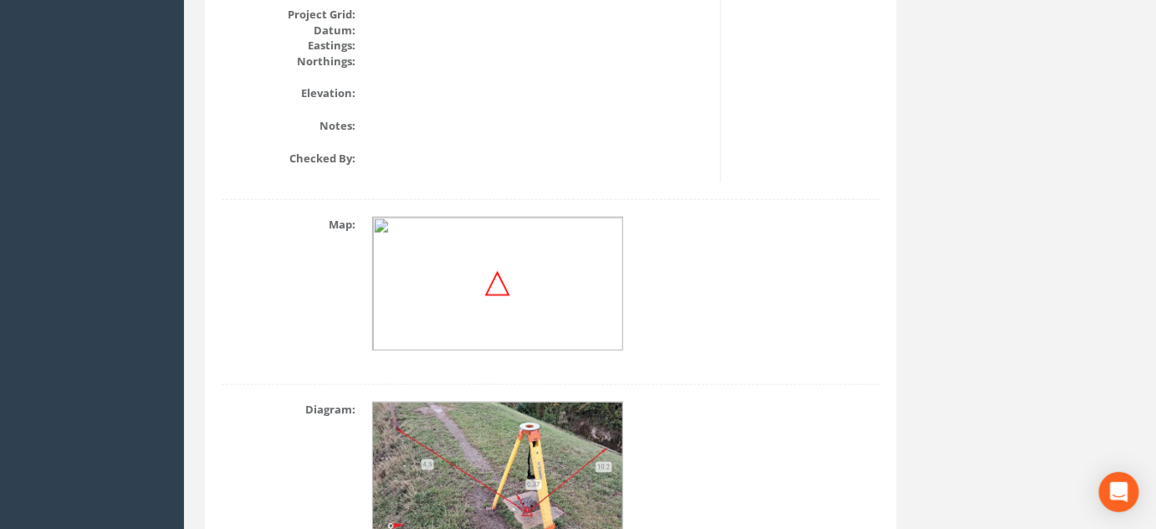
scroll to position [88, 0]
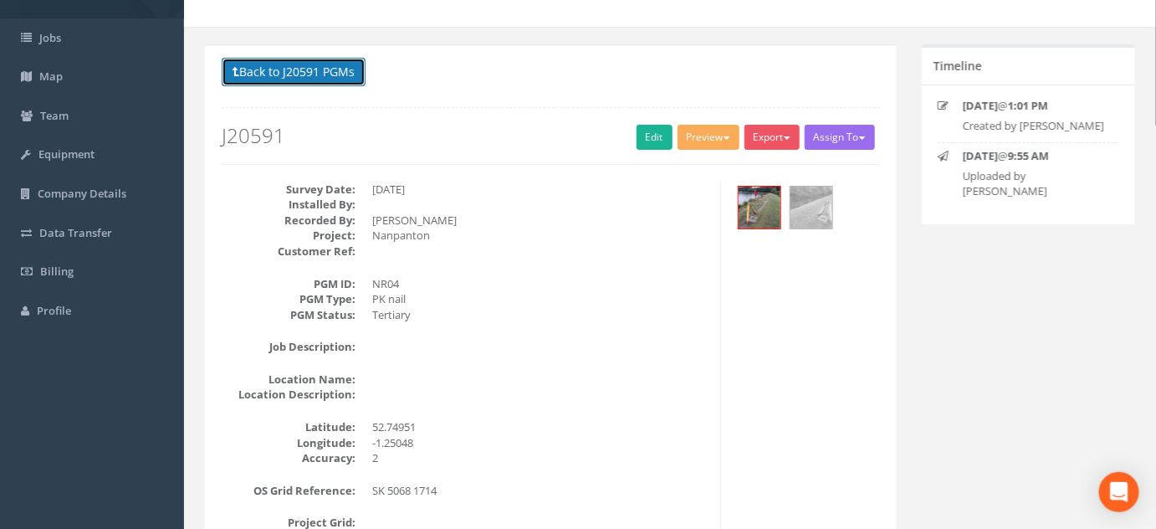
click at [323, 70] on button "Back to J20591 PGMs" at bounding box center [294, 72] width 144 height 28
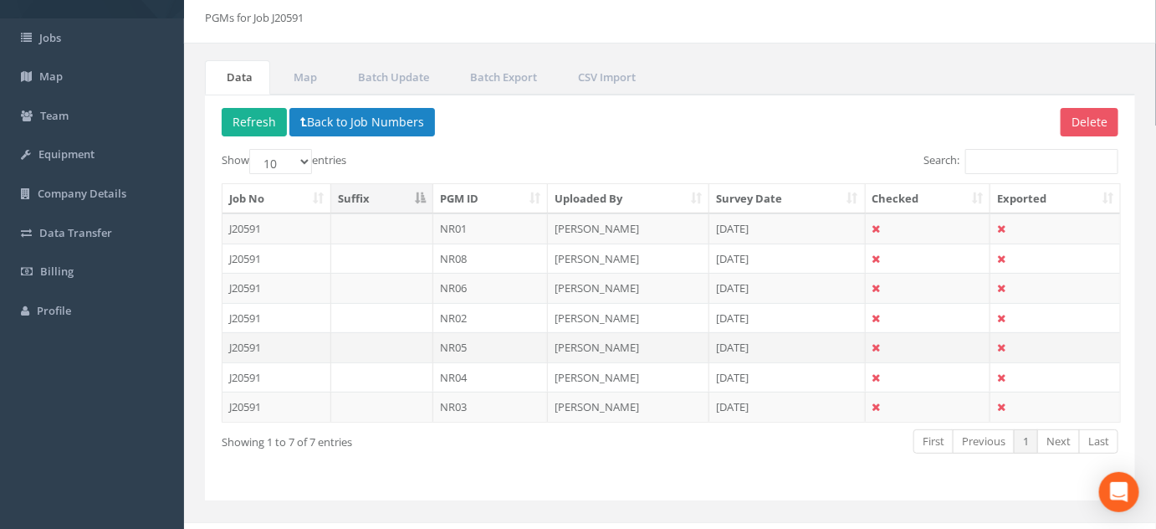
click at [456, 342] on td "NR05" at bounding box center [490, 347] width 115 height 30
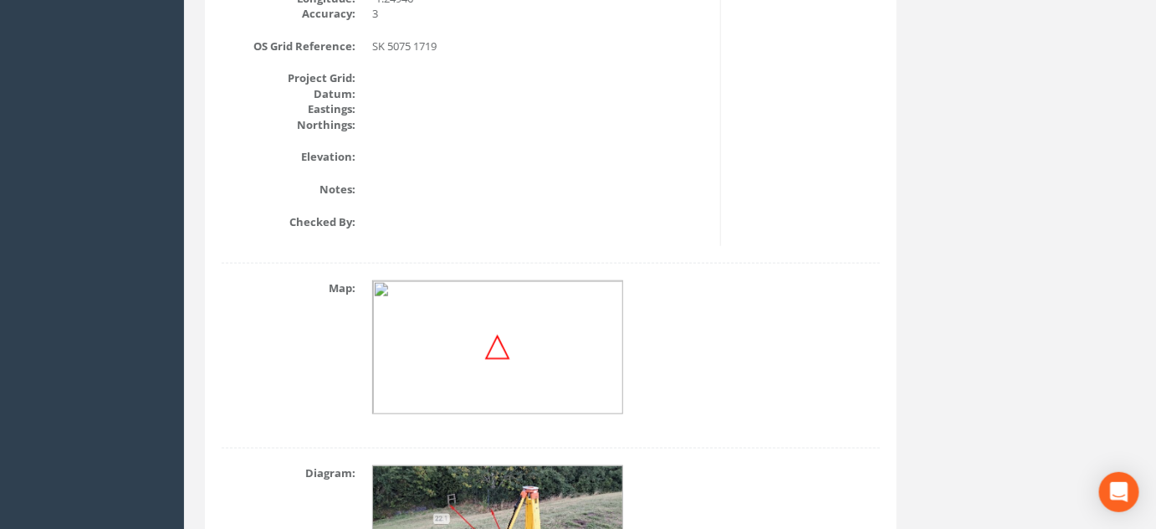
scroll to position [696, 0]
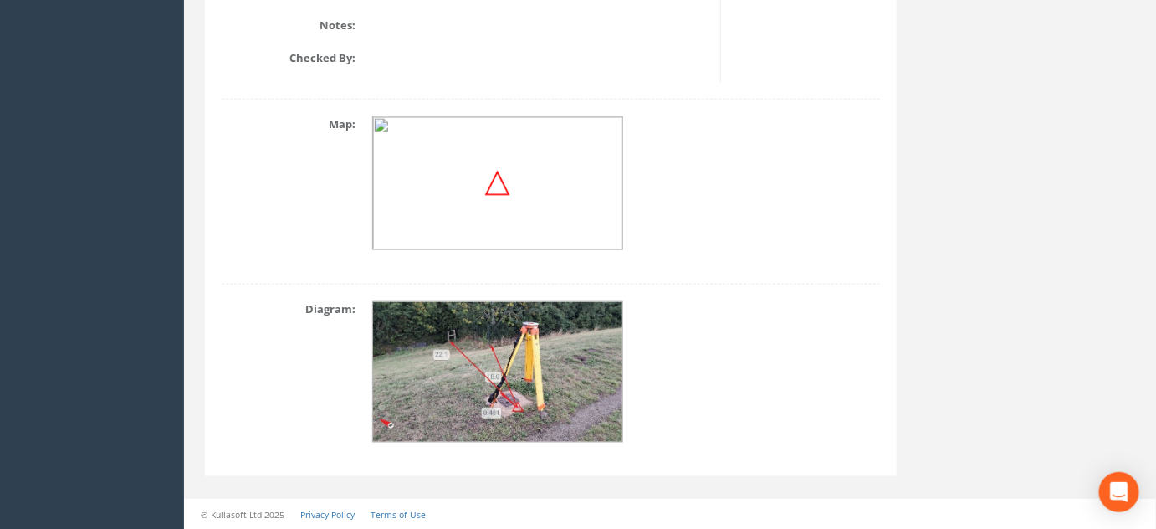
click at [520, 358] on img at bounding box center [498, 372] width 251 height 141
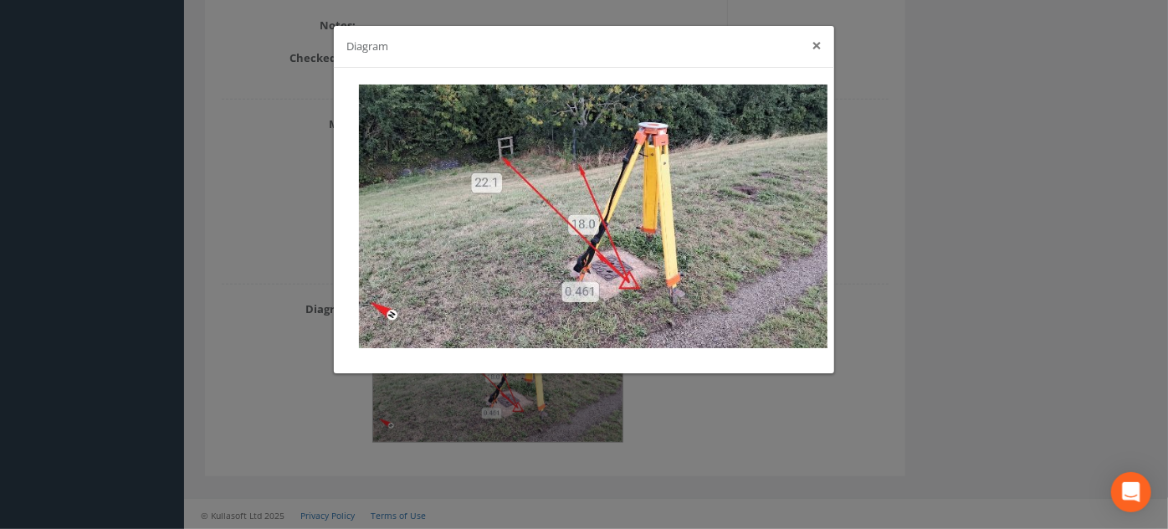
click at [818, 45] on button "×" at bounding box center [817, 46] width 10 height 18
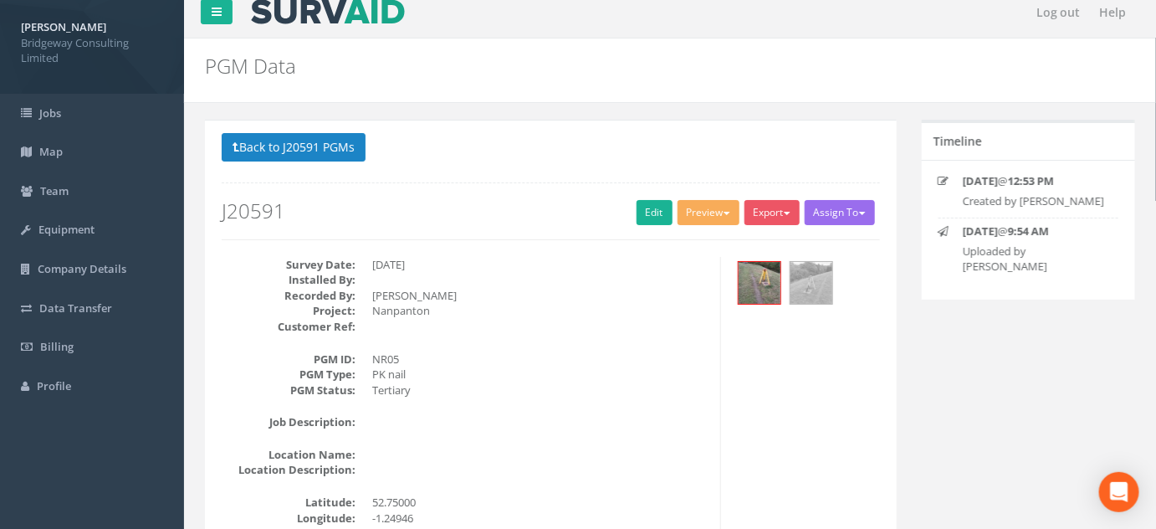
scroll to position [0, 0]
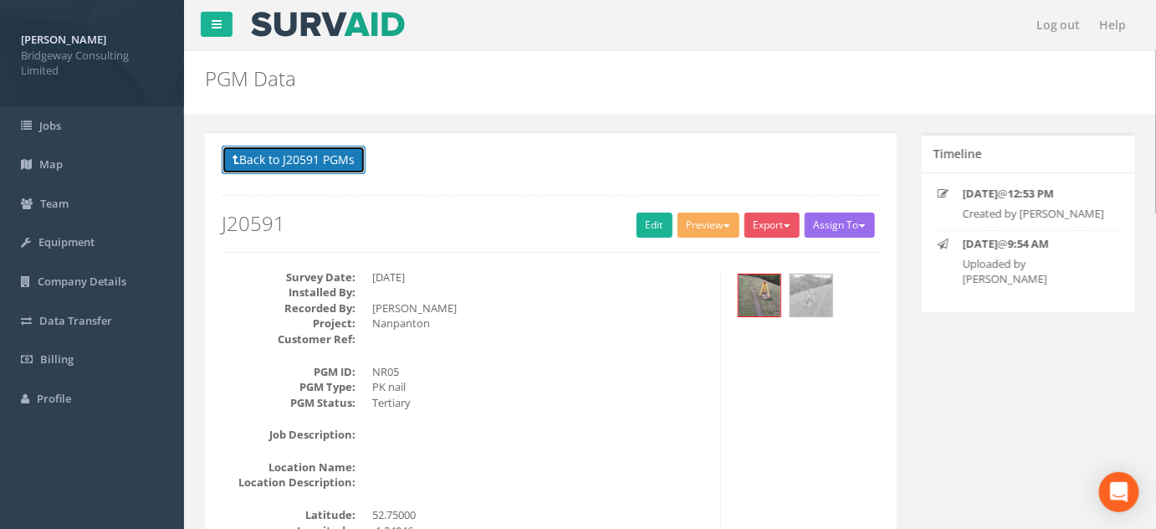
click at [328, 150] on button "Back to J20591 PGMs" at bounding box center [294, 160] width 144 height 28
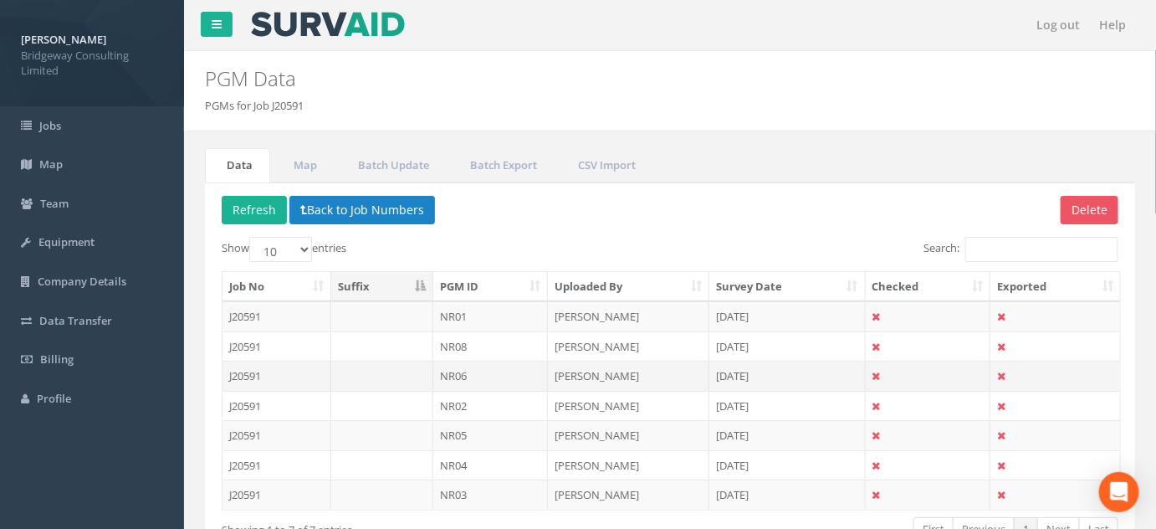
click at [484, 381] on td "NR06" at bounding box center [490, 376] width 115 height 30
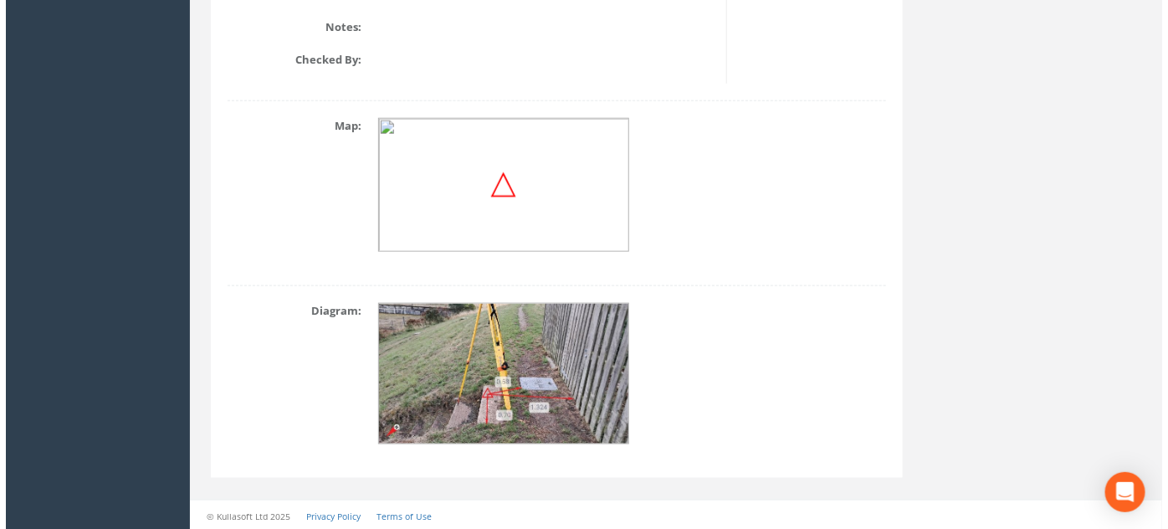
scroll to position [696, 0]
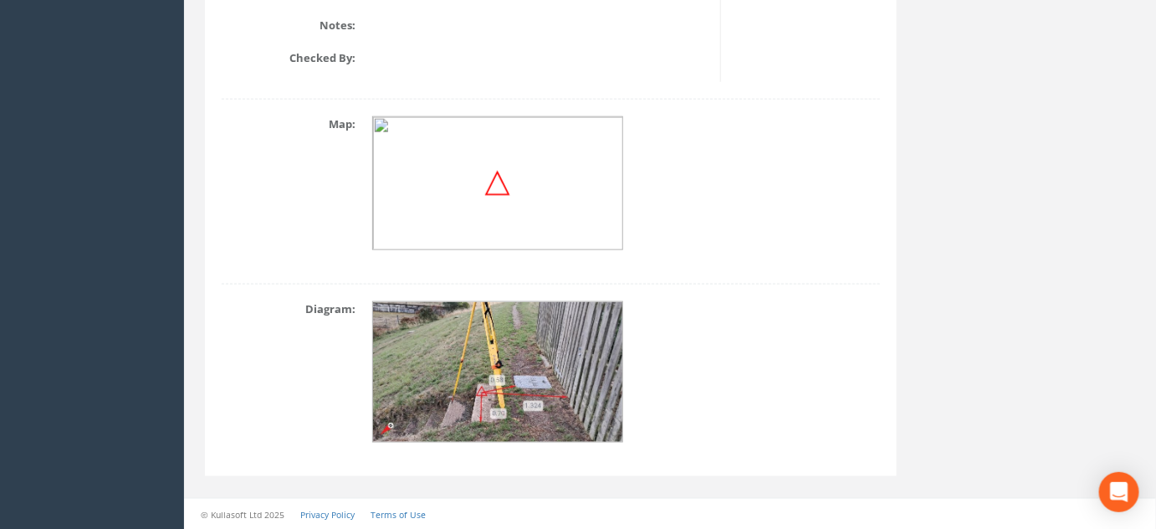
click at [494, 349] on img at bounding box center [498, 372] width 251 height 141
